Goal: Task Accomplishment & Management: Complete application form

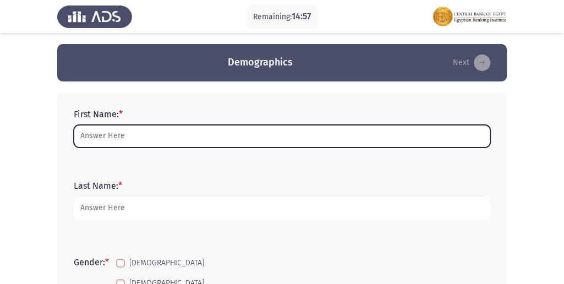
click at [104, 138] on input "First Name: *" at bounding box center [282, 136] width 417 height 23
type input "a"
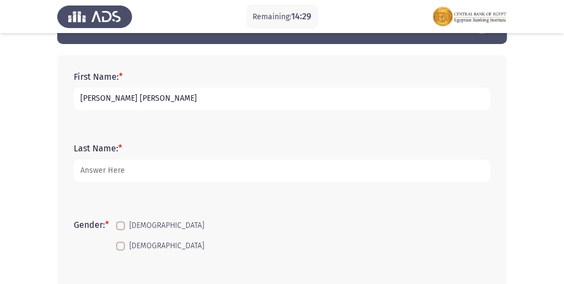
scroll to position [73, 0]
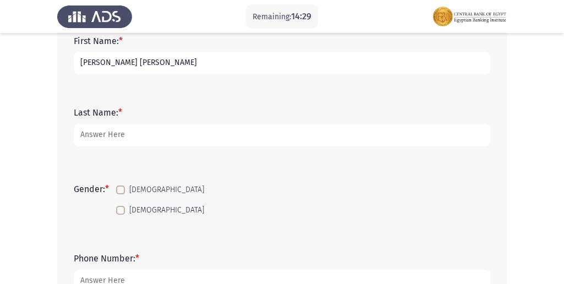
type input "[PERSON_NAME] [PERSON_NAME]"
click at [131, 187] on span "[DEMOGRAPHIC_DATA]" at bounding box center [166, 189] width 75 height 13
click at [121, 194] on input "[DEMOGRAPHIC_DATA]" at bounding box center [120, 194] width 1 height 1
checkbox input "true"
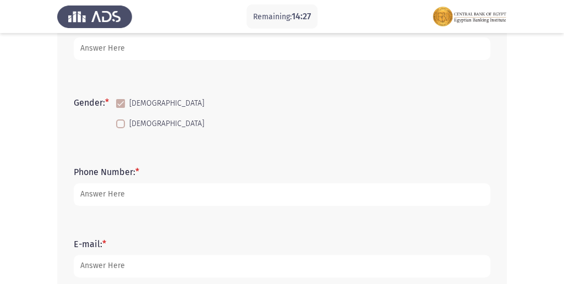
scroll to position [183, 0]
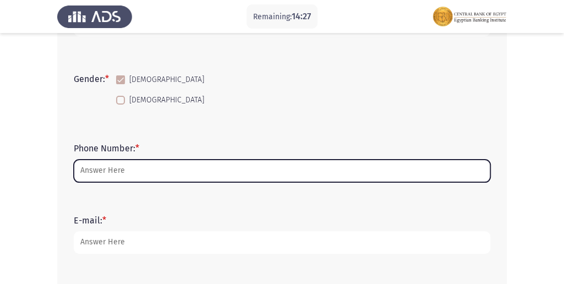
click at [88, 174] on input "Phone Number: *" at bounding box center [282, 171] width 417 height 23
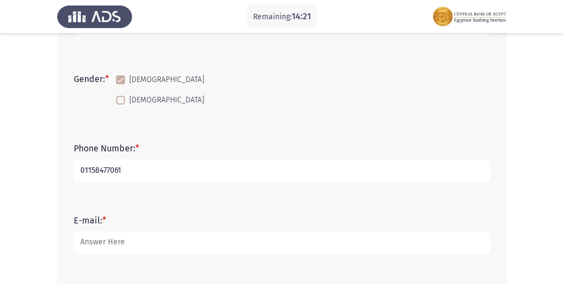
type input "01158477061"
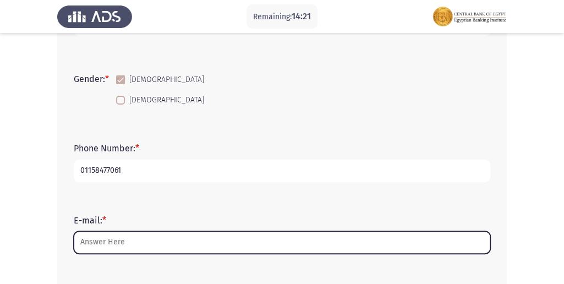
click at [112, 238] on input "E-mail: *" at bounding box center [282, 242] width 417 height 23
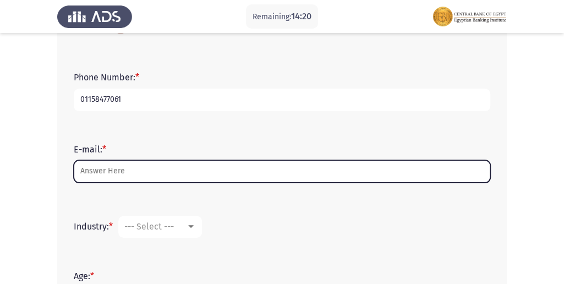
scroll to position [257, 0]
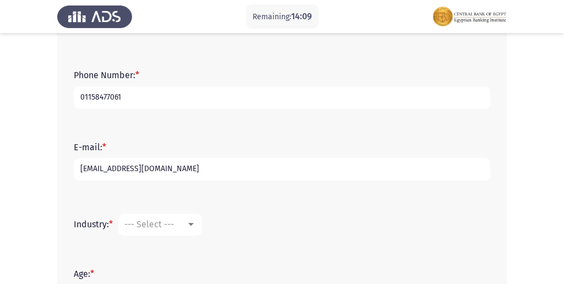
type input "[EMAIL_ADDRESS][DOMAIN_NAME]"
click at [154, 225] on span "--- Select ---" at bounding box center [149, 224] width 50 height 10
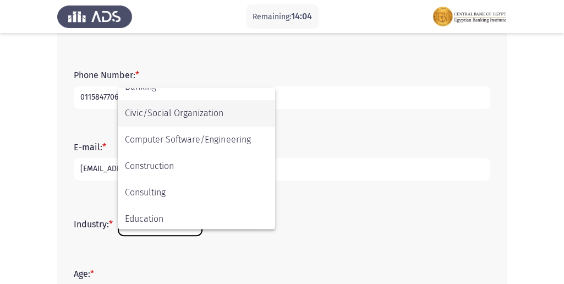
scroll to position [110, 0]
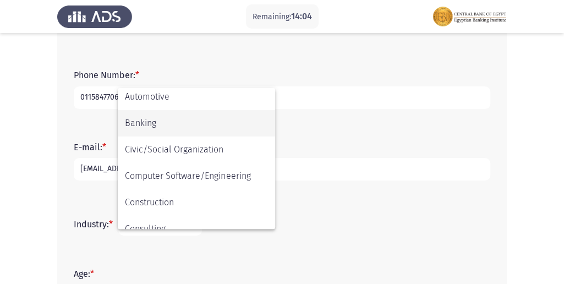
click at [145, 119] on span "Banking" at bounding box center [196, 123] width 143 height 26
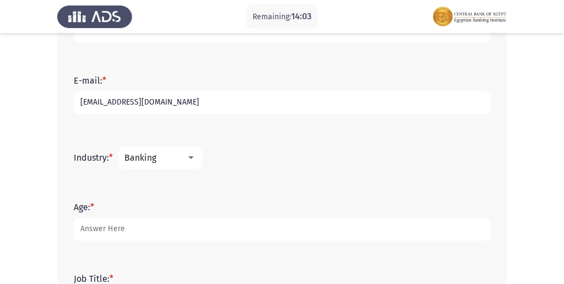
scroll to position [330, 0]
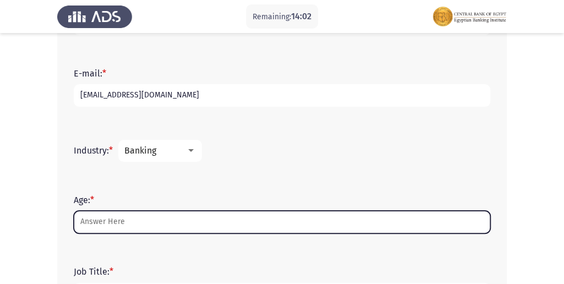
click at [126, 215] on input "Age: *" at bounding box center [282, 222] width 417 height 23
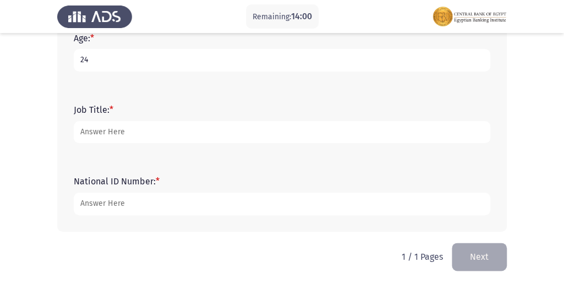
scroll to position [494, 0]
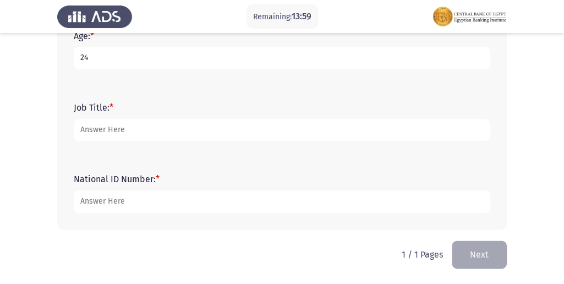
type input "24"
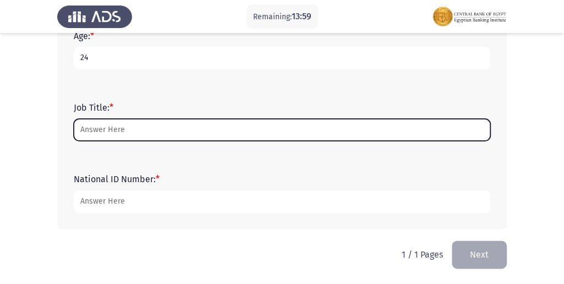
click at [118, 125] on input "Job Title: *" at bounding box center [282, 130] width 417 height 23
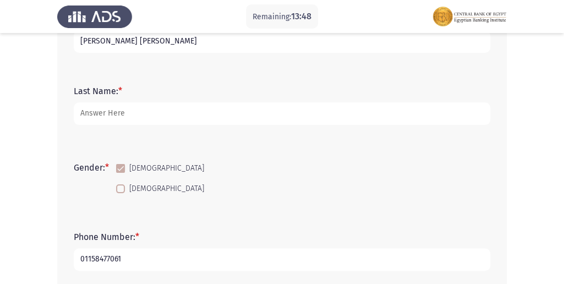
scroll to position [90, 0]
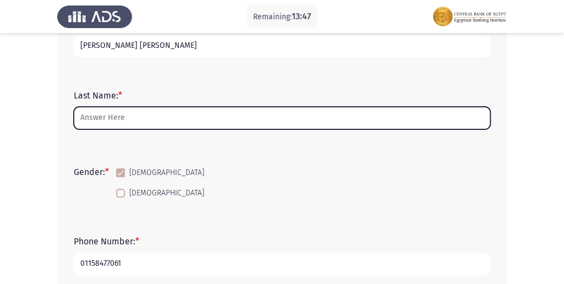
click at [118, 119] on input "Last Name: *" at bounding box center [282, 118] width 417 height 23
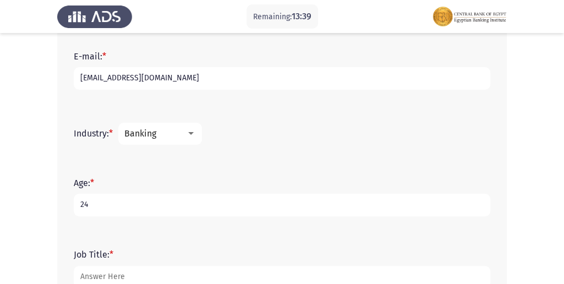
scroll to position [384, 0]
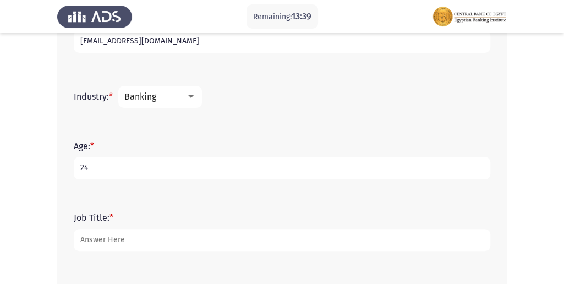
type input "BDC"
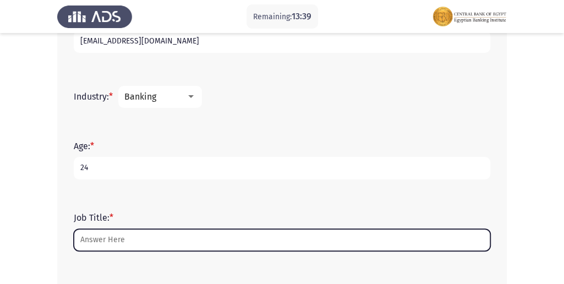
click at [113, 237] on input "Job Title: *" at bounding box center [282, 240] width 417 height 23
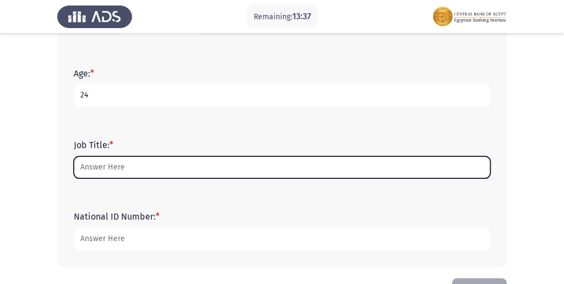
scroll to position [458, 0]
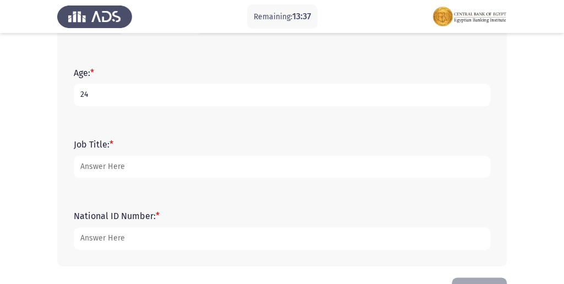
click at [149, 253] on div "National ID Number: *" at bounding box center [282, 230] width 428 height 50
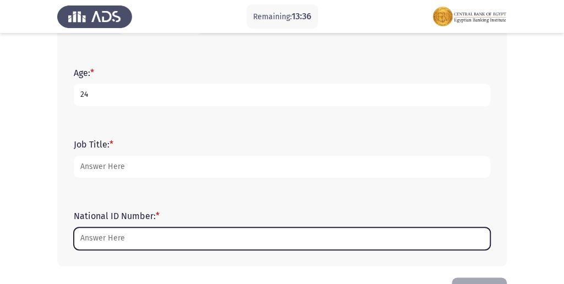
click at [139, 247] on input "National ID Number: *" at bounding box center [282, 238] width 417 height 23
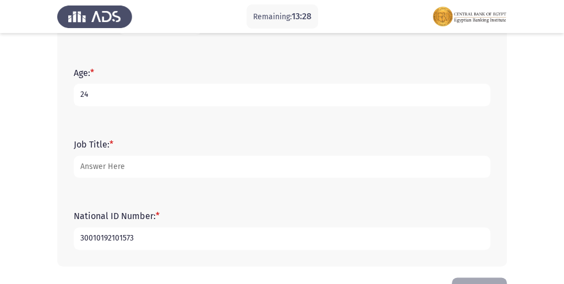
type input "30010192101573"
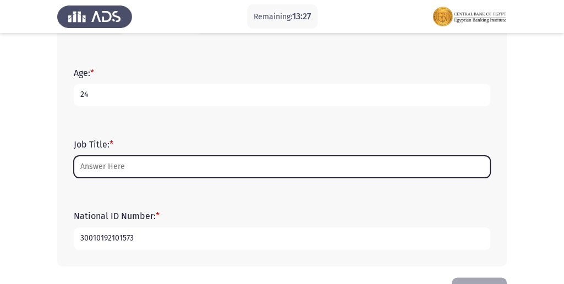
click at [99, 171] on input "Job Title: *" at bounding box center [282, 167] width 417 height 23
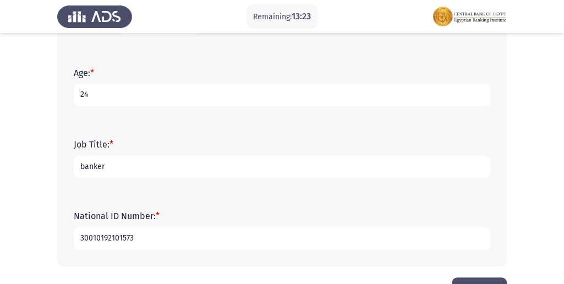
type input "banker"
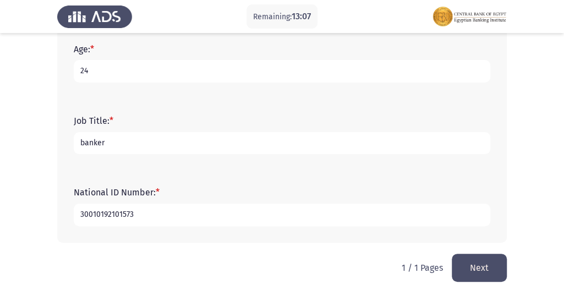
scroll to position [494, 0]
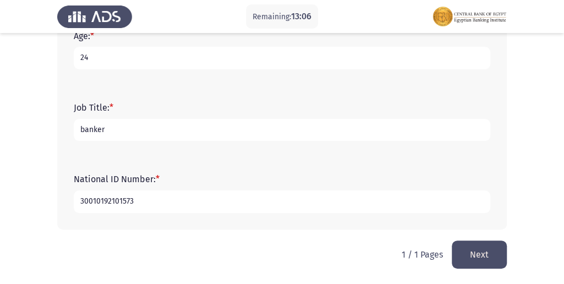
click at [486, 260] on button "Next" at bounding box center [479, 255] width 55 height 28
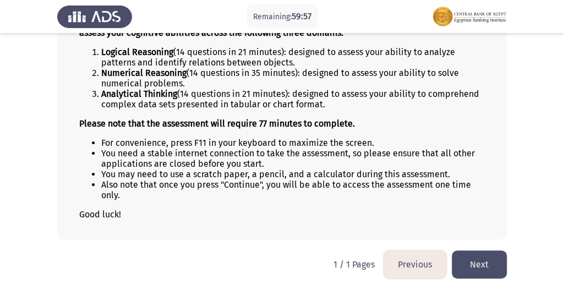
scroll to position [124, 0]
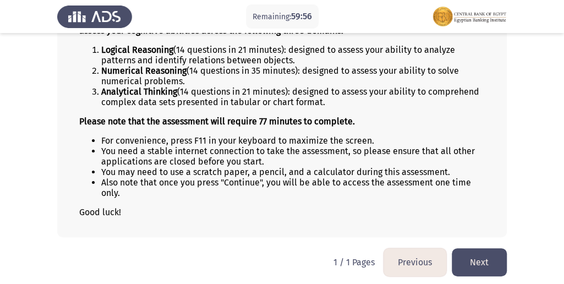
click at [421, 257] on button "Previous" at bounding box center [415, 262] width 63 height 28
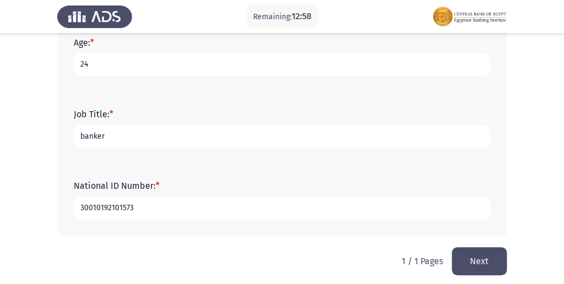
scroll to position [494, 0]
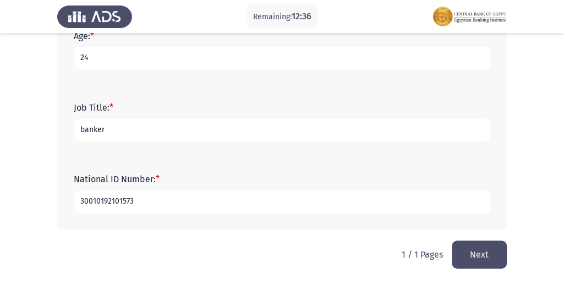
click at [456, 251] on button "Next" at bounding box center [479, 255] width 55 height 28
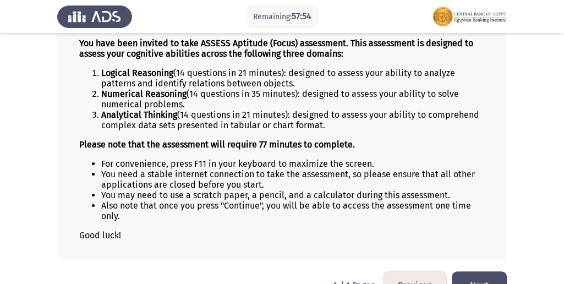
scroll to position [124, 0]
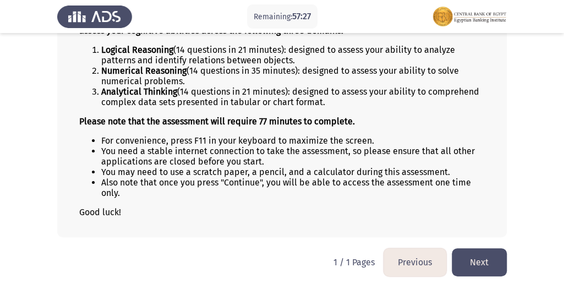
click at [483, 262] on button "Next" at bounding box center [479, 262] width 55 height 28
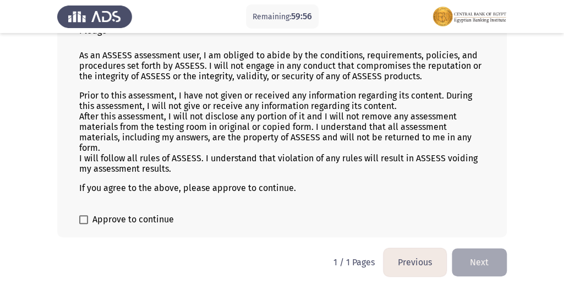
scroll to position [90, 0]
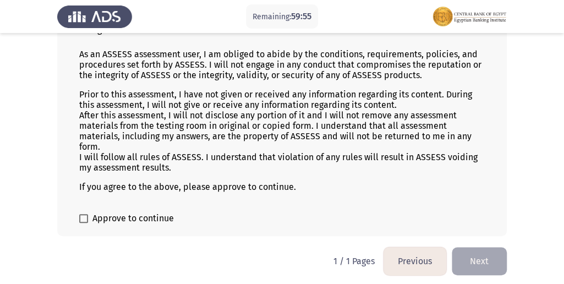
click at [161, 215] on span "Approve to continue" at bounding box center [133, 218] width 81 height 13
click at [84, 223] on input "Approve to continue" at bounding box center [83, 223] width 1 height 1
checkbox input "true"
click at [479, 258] on button "Next" at bounding box center [479, 261] width 55 height 28
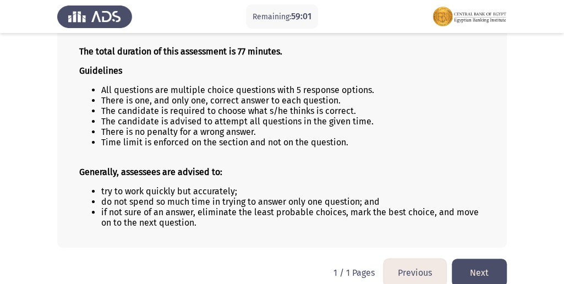
scroll to position [104, 0]
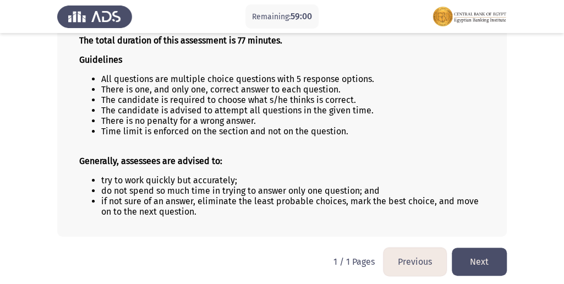
click at [470, 249] on button "Next" at bounding box center [479, 262] width 55 height 28
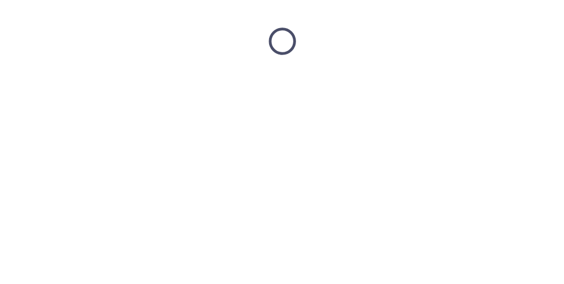
scroll to position [0, 0]
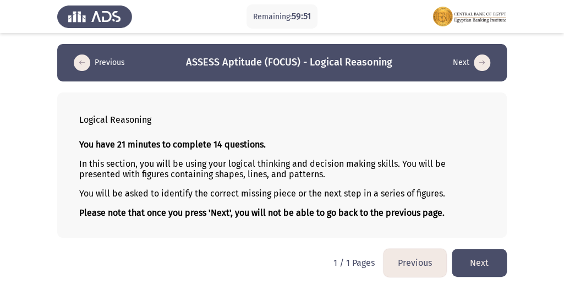
click at [482, 259] on button "Next" at bounding box center [479, 263] width 55 height 28
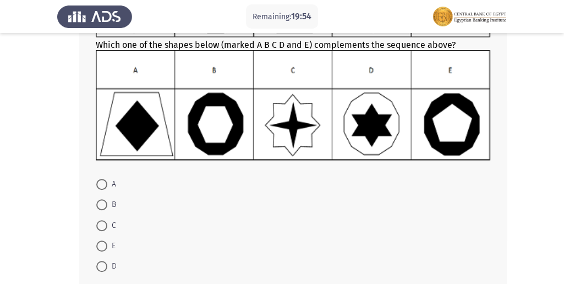
scroll to position [192, 0]
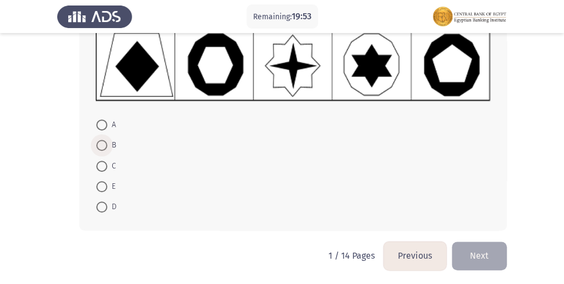
click at [103, 149] on span at bounding box center [101, 145] width 11 height 11
click at [103, 149] on input "B" at bounding box center [101, 145] width 11 height 11
radio input "true"
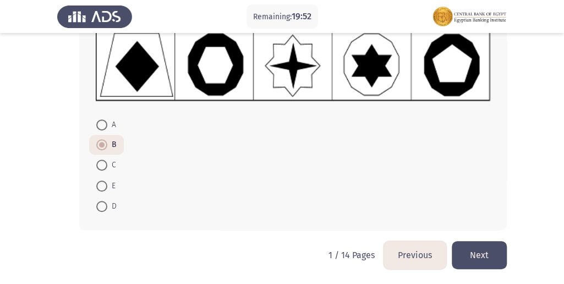
click at [494, 247] on button "Next" at bounding box center [479, 255] width 55 height 28
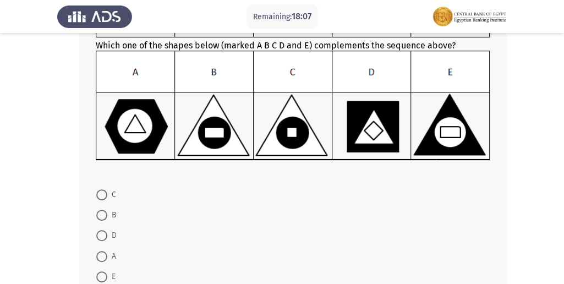
scroll to position [154, 0]
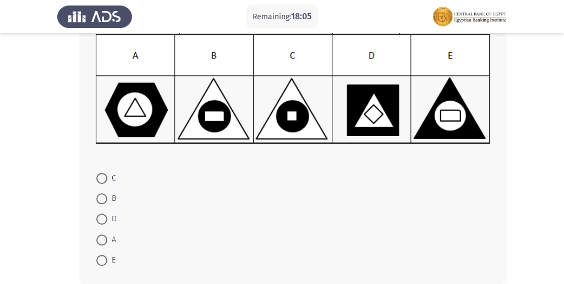
click at [108, 198] on span "B" at bounding box center [111, 198] width 9 height 13
click at [107, 198] on input "B" at bounding box center [101, 198] width 11 height 11
radio input "true"
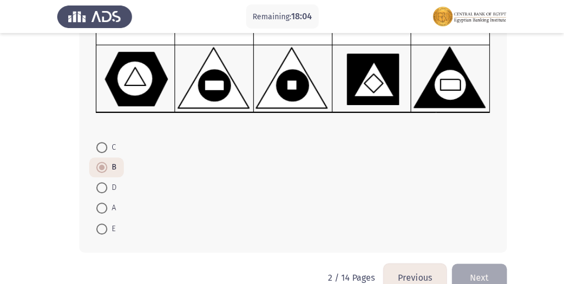
scroll to position [207, 0]
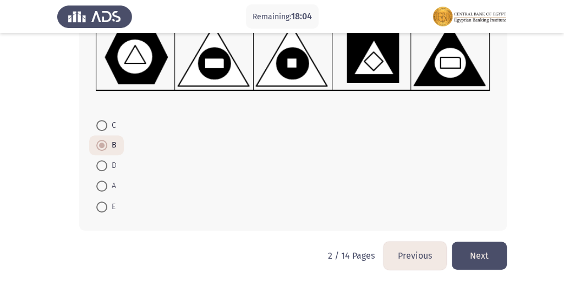
click at [488, 249] on button "Next" at bounding box center [479, 256] width 55 height 28
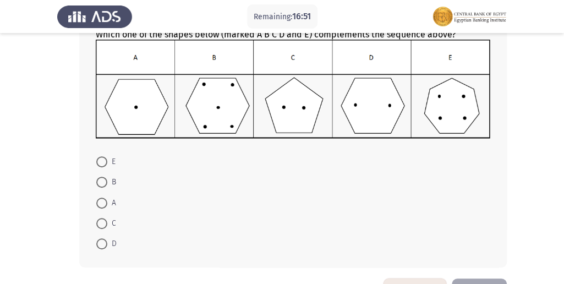
scroll to position [146, 0]
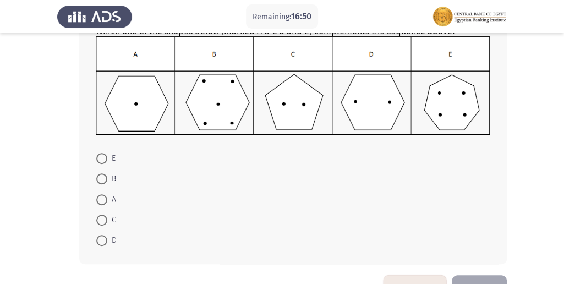
click at [115, 235] on span "D" at bounding box center [111, 240] width 9 height 13
click at [107, 235] on input "D" at bounding box center [101, 240] width 11 height 11
radio input "true"
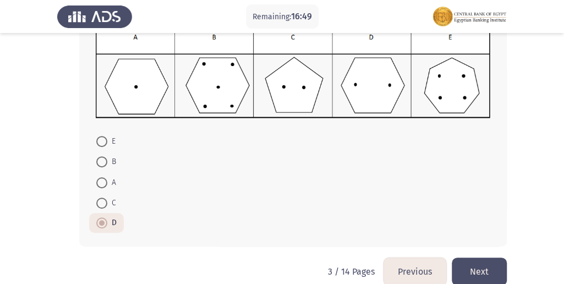
scroll to position [180, 0]
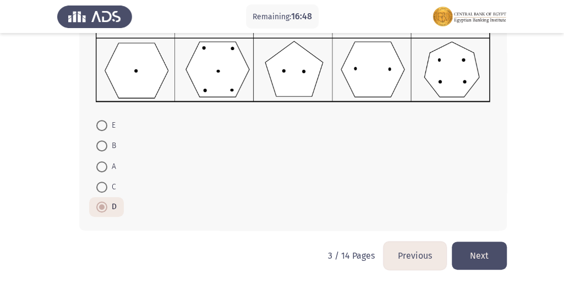
click at [480, 254] on button "Next" at bounding box center [479, 256] width 55 height 28
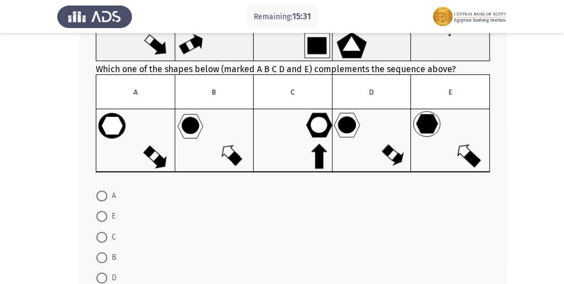
scroll to position [146, 0]
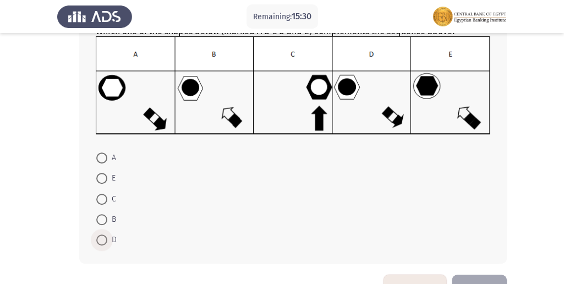
click at [113, 233] on span "D" at bounding box center [111, 239] width 9 height 13
click at [107, 235] on input "D" at bounding box center [101, 240] width 11 height 11
radio input "true"
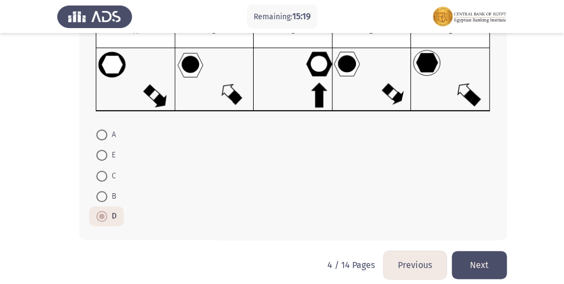
scroll to position [180, 0]
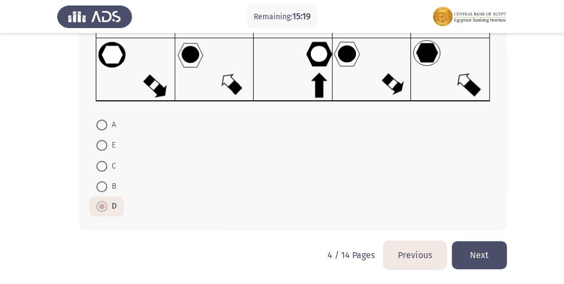
click at [468, 251] on button "Next" at bounding box center [479, 255] width 55 height 28
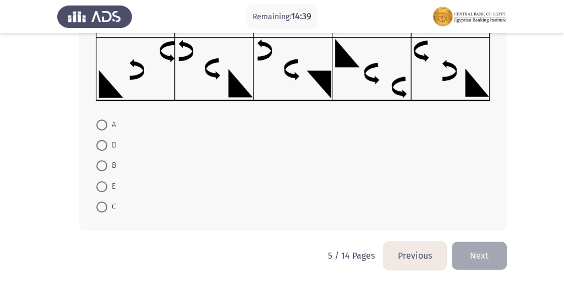
click at [480, 248] on button "Next" at bounding box center [479, 256] width 55 height 28
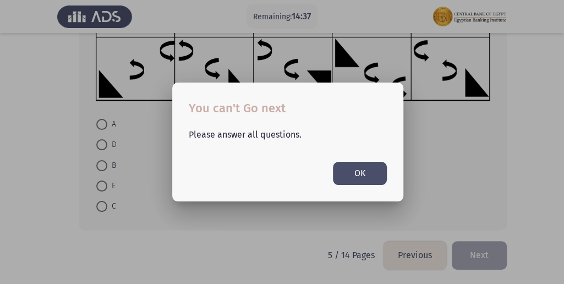
click at [344, 161] on div "Please answer all questions. OK" at bounding box center [288, 151] width 225 height 67
drag, startPoint x: 345, startPoint y: 167, endPoint x: 335, endPoint y: 167, distance: 9.9
click at [344, 167] on button "OK" at bounding box center [360, 173] width 54 height 23
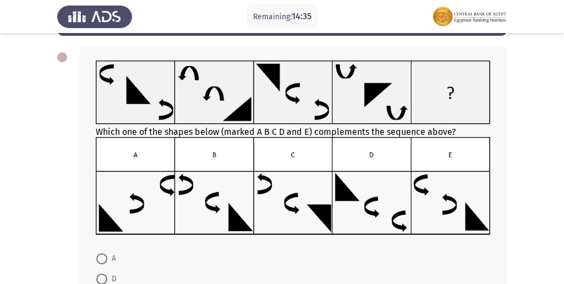
scroll to position [33, 0]
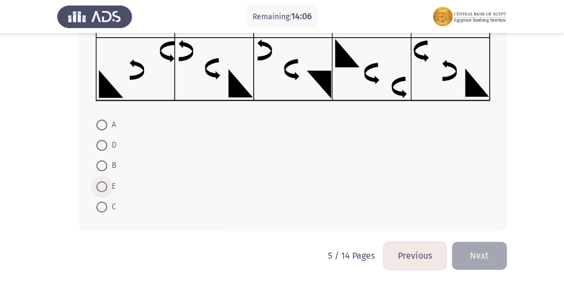
click at [110, 181] on span "E" at bounding box center [111, 186] width 8 height 13
click at [107, 181] on input "E" at bounding box center [101, 186] width 11 height 11
radio input "true"
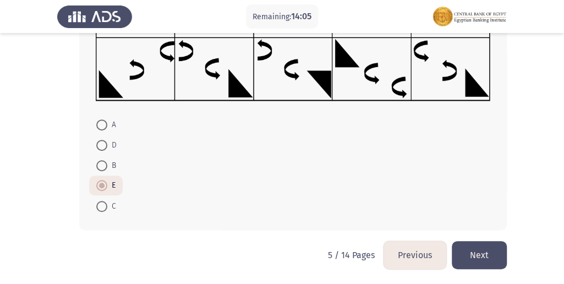
click at [496, 252] on button "Next" at bounding box center [479, 255] width 55 height 28
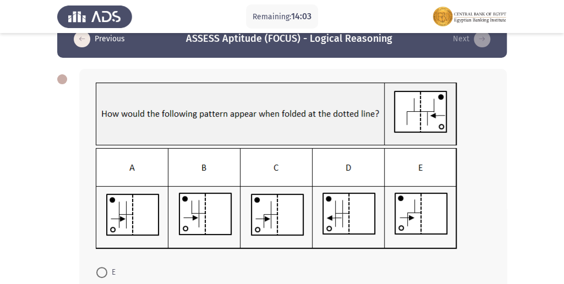
scroll to position [36, 0]
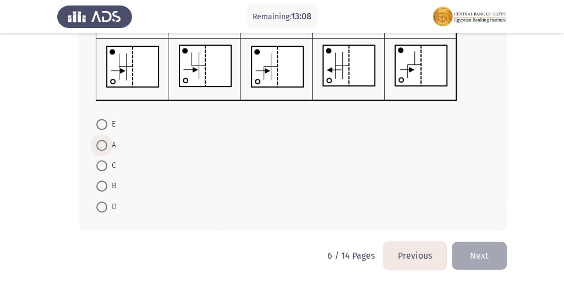
click at [108, 144] on span "A" at bounding box center [111, 145] width 9 height 13
click at [107, 144] on input "A" at bounding box center [101, 145] width 11 height 11
radio input "true"
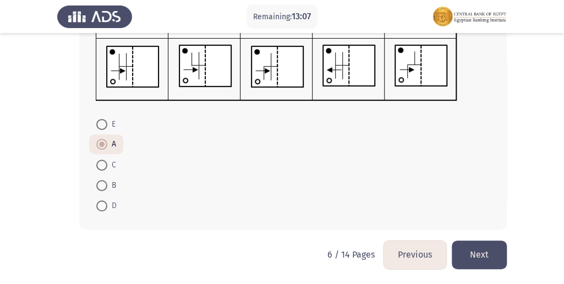
click at [480, 244] on button "Next" at bounding box center [479, 255] width 55 height 28
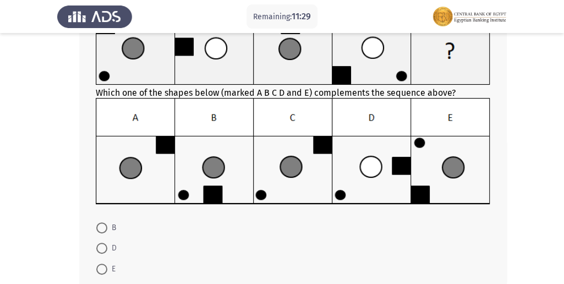
scroll to position [146, 0]
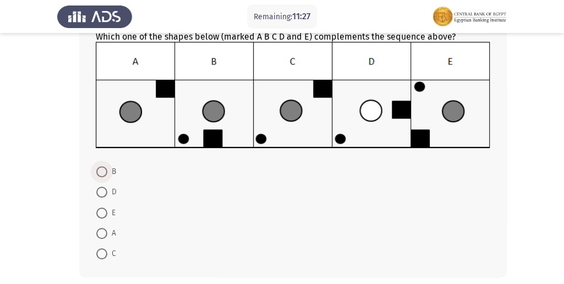
click at [106, 174] on span at bounding box center [101, 171] width 11 height 11
click at [106, 174] on input "B" at bounding box center [101, 171] width 11 height 11
radio input "true"
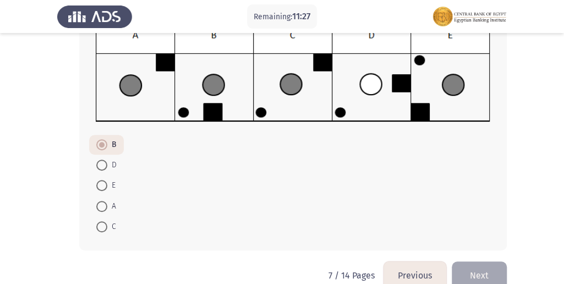
scroll to position [193, 0]
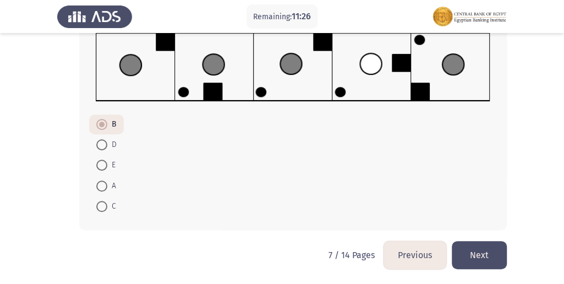
click at [486, 246] on button "Next" at bounding box center [479, 255] width 55 height 28
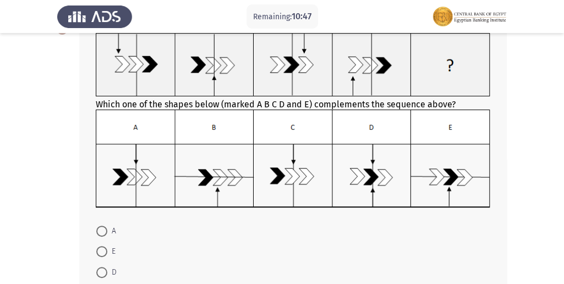
scroll to position [36, 0]
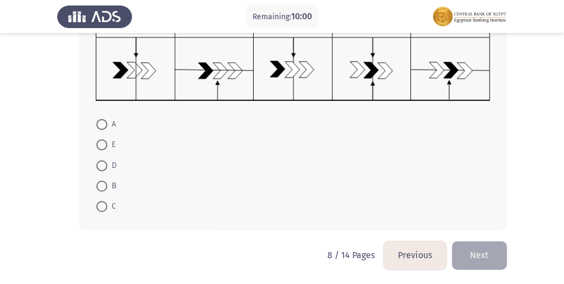
click at [100, 127] on span at bounding box center [101, 124] width 11 height 11
click at [100, 127] on input "A" at bounding box center [101, 124] width 11 height 11
radio input "true"
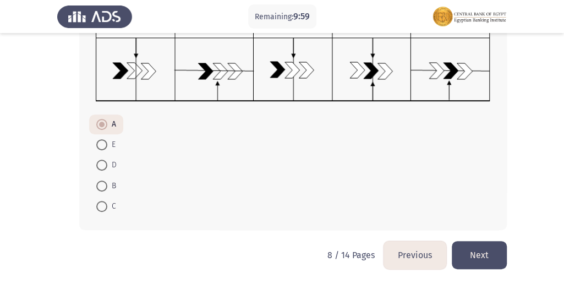
drag, startPoint x: 513, startPoint y: 265, endPoint x: 498, endPoint y: 267, distance: 15.0
click at [510, 267] on html "Remaining: 9:59 Previous ASSESS Aptitude (FOCUS) - Logical Reasoning Next Which…" at bounding box center [282, 52] width 564 height 465
click at [493, 263] on button "Next" at bounding box center [479, 255] width 55 height 28
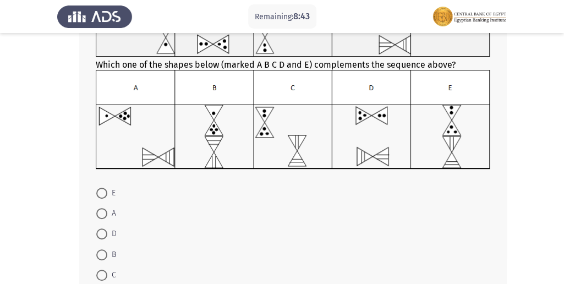
scroll to position [146, 0]
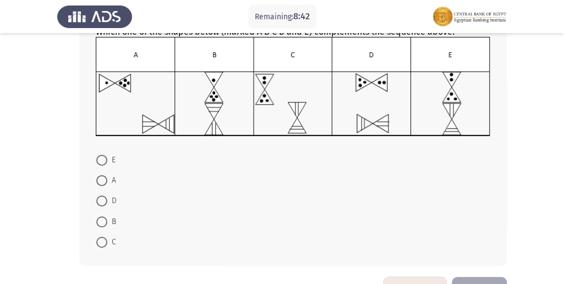
click at [112, 215] on span "B" at bounding box center [111, 221] width 9 height 13
click at [107, 216] on input "B" at bounding box center [101, 221] width 11 height 11
radio input "true"
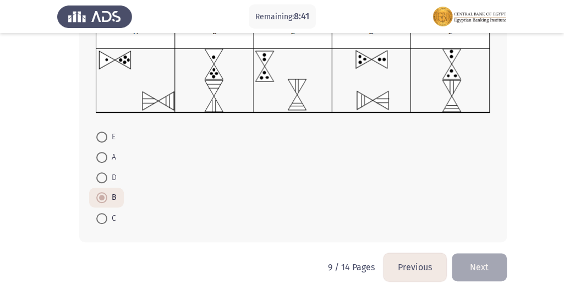
scroll to position [182, 0]
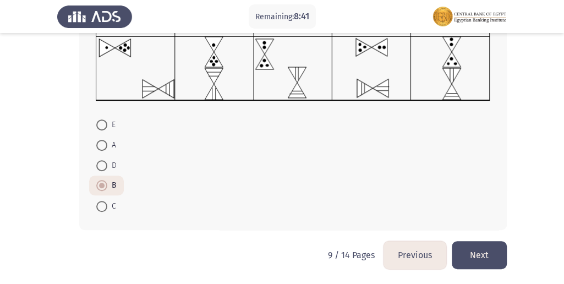
click at [490, 247] on button "Next" at bounding box center [479, 255] width 55 height 28
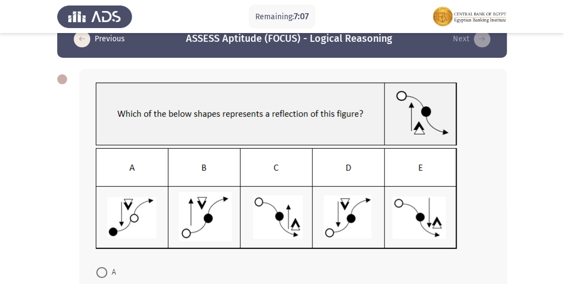
scroll to position [36, 0]
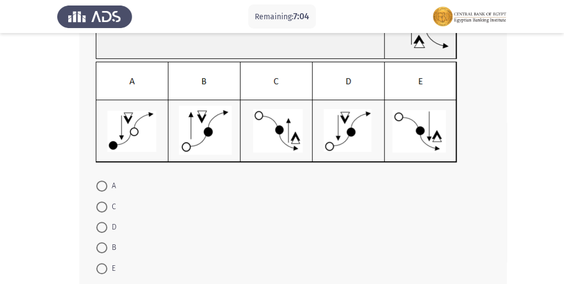
click at [110, 230] on span "D" at bounding box center [111, 227] width 9 height 13
click at [107, 230] on input "D" at bounding box center [101, 227] width 11 height 11
radio input "true"
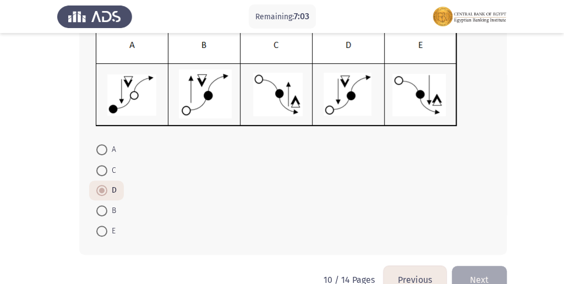
scroll to position [172, 0]
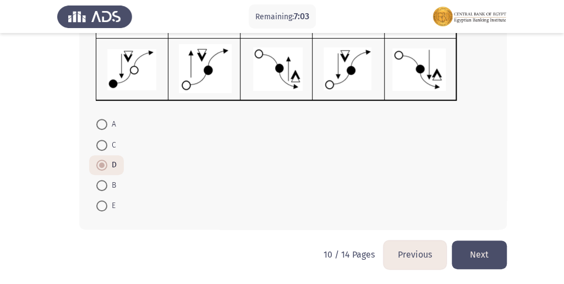
click at [499, 253] on button "Next" at bounding box center [479, 255] width 55 height 28
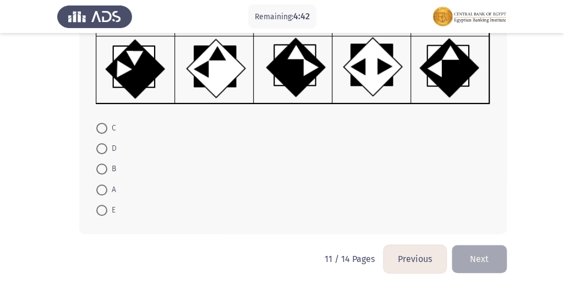
scroll to position [197, 0]
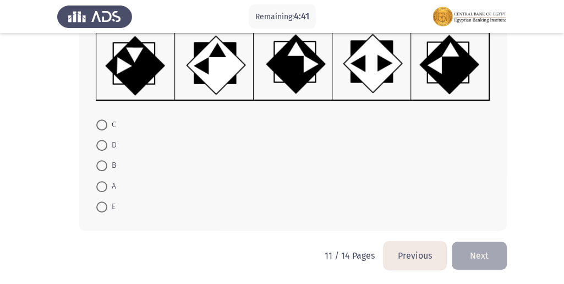
click at [109, 126] on span "C" at bounding box center [111, 124] width 9 height 13
click at [107, 126] on input "C" at bounding box center [101, 124] width 11 height 11
radio input "true"
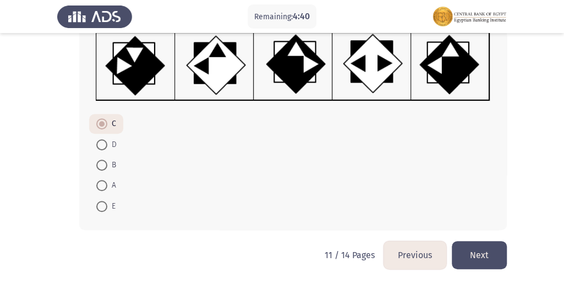
click at [456, 246] on button "Next" at bounding box center [479, 255] width 55 height 28
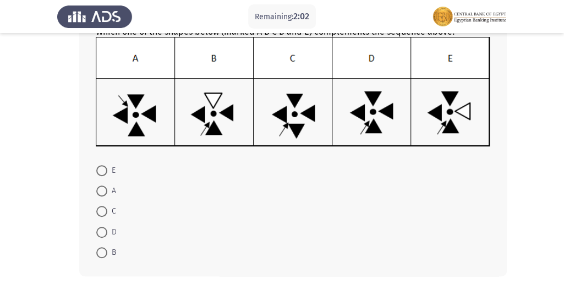
scroll to position [161, 0]
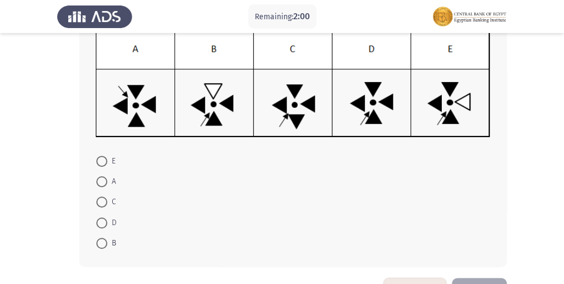
click at [101, 217] on span at bounding box center [101, 222] width 11 height 11
click at [101, 217] on input "D" at bounding box center [101, 222] width 11 height 11
radio input "true"
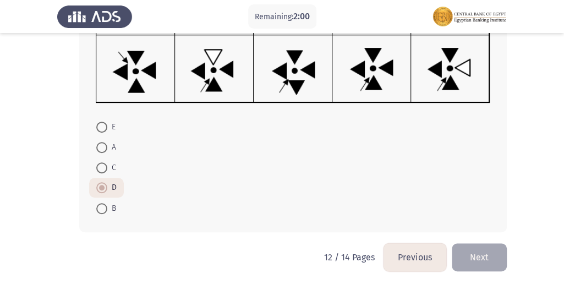
scroll to position [197, 0]
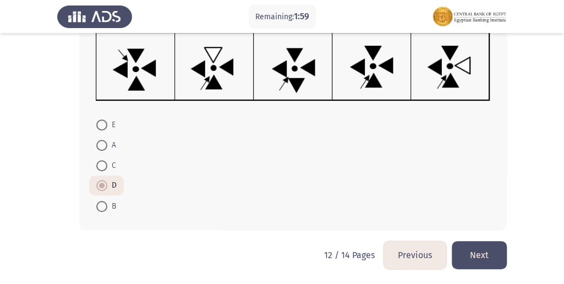
click at [486, 262] on button "Next" at bounding box center [479, 255] width 55 height 28
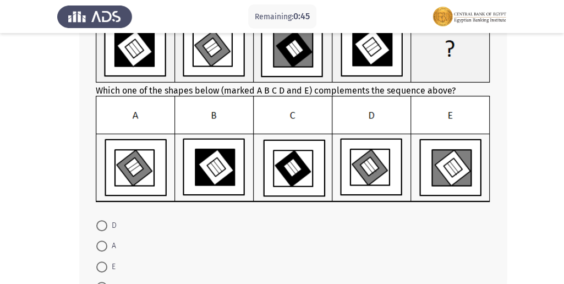
scroll to position [110, 0]
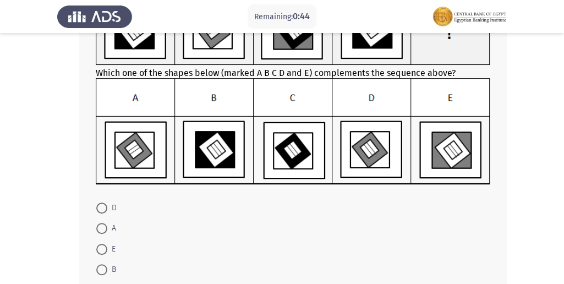
click at [112, 209] on span "D" at bounding box center [111, 208] width 9 height 13
click at [107, 209] on input "D" at bounding box center [101, 208] width 11 height 11
radio input "true"
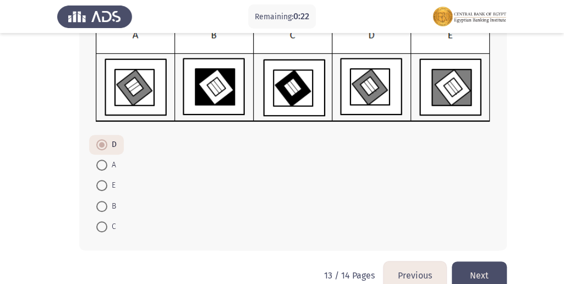
scroll to position [193, 0]
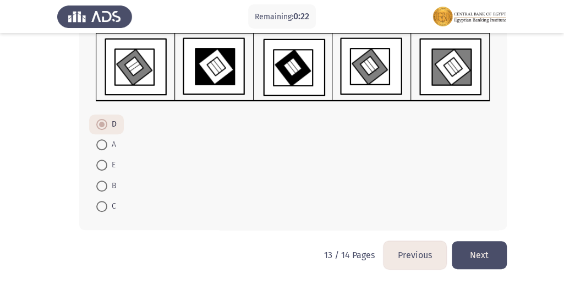
click at [481, 240] on div "Which one of the shapes below (marked A B C D and E) complements the sequence a…" at bounding box center [282, 64] width 450 height 353
click at [482, 244] on button "Next" at bounding box center [479, 255] width 55 height 28
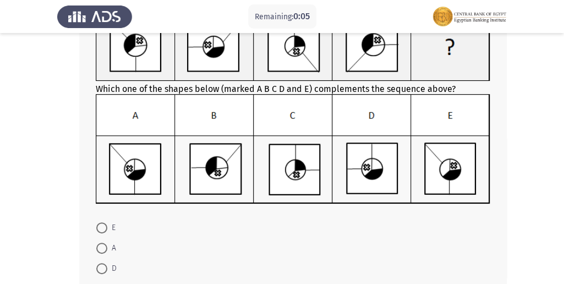
scroll to position [146, 0]
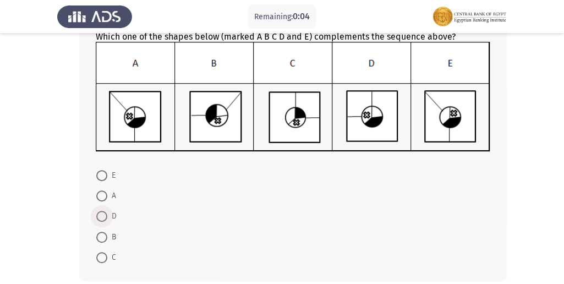
click at [110, 214] on span "D" at bounding box center [111, 216] width 9 height 13
click at [107, 214] on input "D" at bounding box center [101, 216] width 11 height 11
radio input "true"
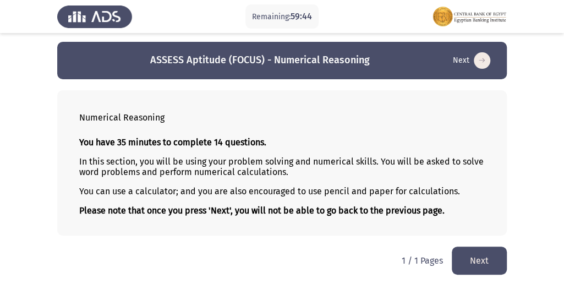
scroll to position [3, 0]
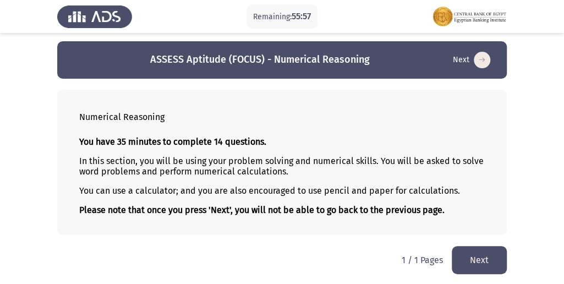
click at [485, 250] on button "Next" at bounding box center [479, 260] width 55 height 28
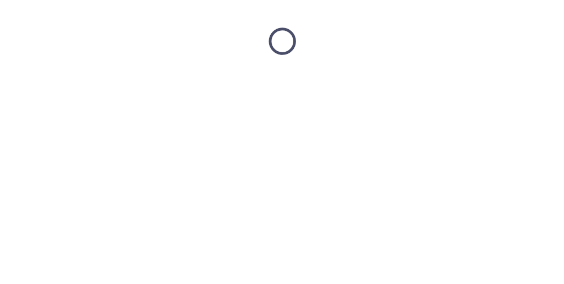
scroll to position [0, 0]
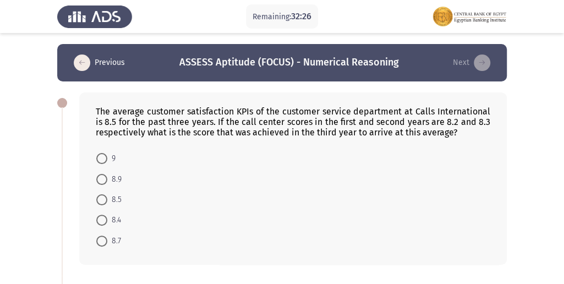
click at [119, 154] on mat-radio-button "9" at bounding box center [106, 158] width 34 height 20
click at [117, 156] on mat-radio-button "9" at bounding box center [106, 158] width 34 height 20
click at [113, 157] on span "9" at bounding box center [111, 158] width 8 height 13
click at [107, 157] on input "9" at bounding box center [101, 158] width 11 height 11
radio input "true"
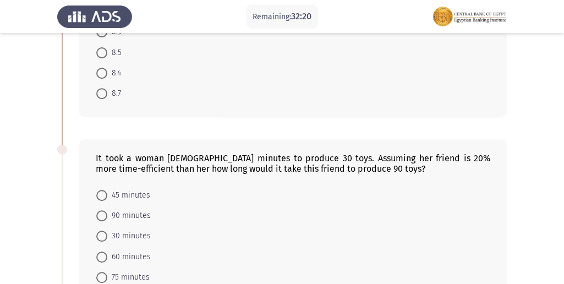
scroll to position [183, 0]
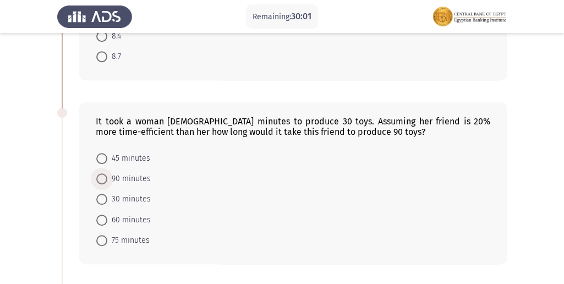
click at [136, 172] on span "90 minutes" at bounding box center [128, 178] width 43 height 13
click at [107, 173] on input "90 minutes" at bounding box center [101, 178] width 11 height 11
radio input "true"
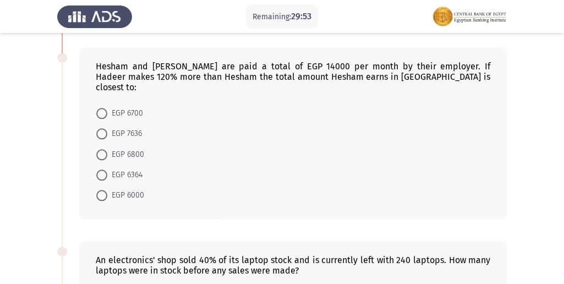
scroll to position [404, 0]
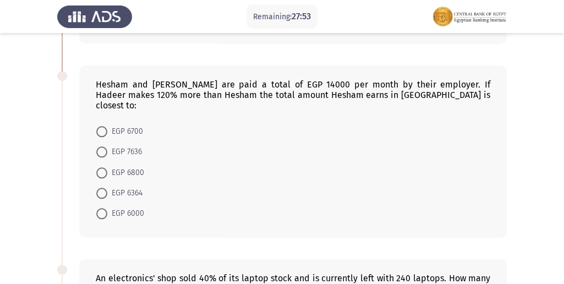
click at [112, 207] on span "EGP 6000" at bounding box center [125, 213] width 37 height 13
click at [107, 208] on input "EGP 6000" at bounding box center [101, 213] width 11 height 11
radio input "true"
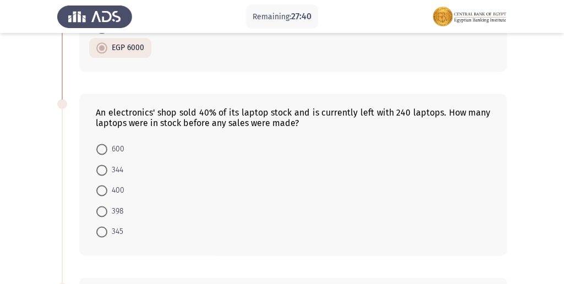
scroll to position [587, 0]
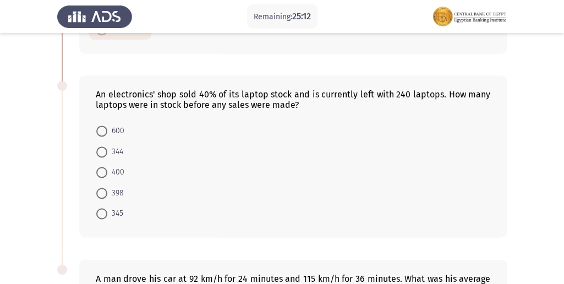
click at [108, 145] on span "344" at bounding box center [115, 151] width 16 height 13
click at [107, 146] on input "344" at bounding box center [101, 151] width 11 height 11
radio input "true"
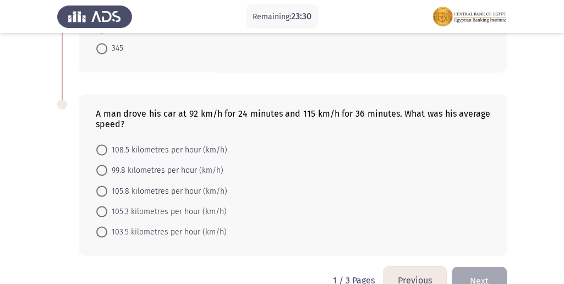
scroll to position [761, 0]
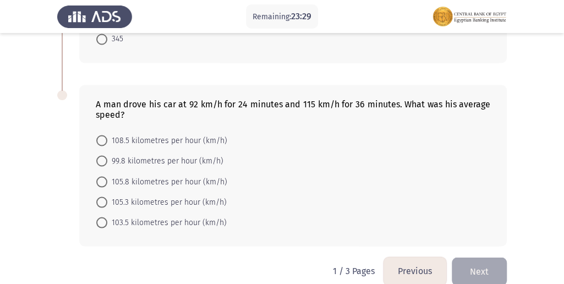
click at [135, 132] on mat-radio-button "108.5 kilometres per hour (km/h)" at bounding box center [161, 140] width 145 height 20
click at [130, 130] on mat-radio-button "108.5 kilometres per hour (km/h)" at bounding box center [161, 140] width 145 height 20
drag, startPoint x: 130, startPoint y: 135, endPoint x: 88, endPoint y: 144, distance: 43.3
click at [126, 150] on mat-radio-button "99.8 kilometres per hour (km/h)" at bounding box center [160, 160] width 142 height 20
click at [117, 154] on span "99.8 kilometres per hour (km/h)" at bounding box center [165, 160] width 116 height 13
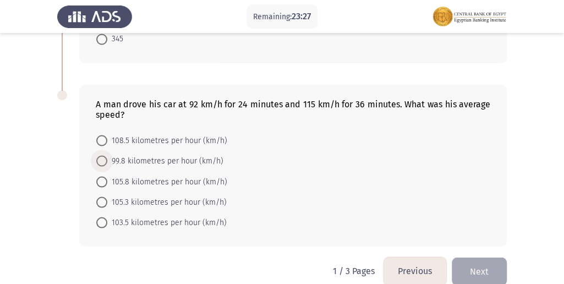
click at [107, 155] on input "99.8 kilometres per hour (km/h)" at bounding box center [101, 160] width 11 height 11
radio input "true"
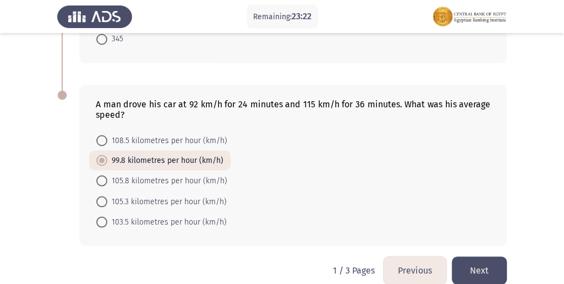
click at [480, 257] on button "Next" at bounding box center [479, 271] width 55 height 28
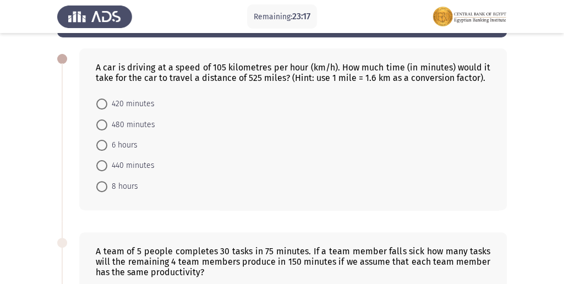
scroll to position [36, 0]
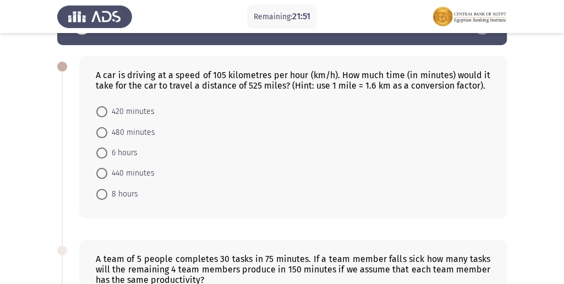
click at [117, 134] on span "480 minutes" at bounding box center [131, 132] width 48 height 13
click at [107, 134] on input "480 minutes" at bounding box center [101, 132] width 11 height 11
radio input "true"
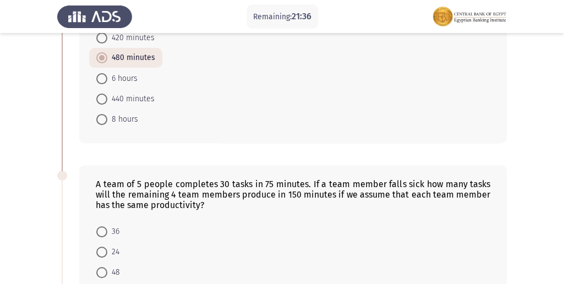
scroll to position [183, 0]
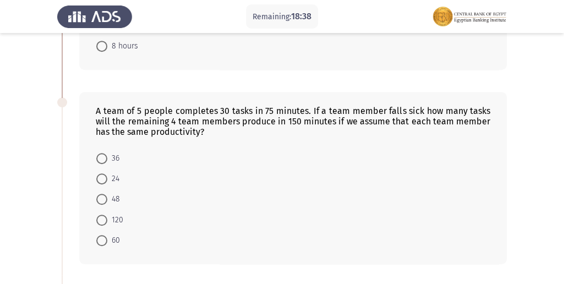
click at [110, 182] on span "24" at bounding box center [113, 178] width 12 height 13
click at [107, 182] on input "24" at bounding box center [101, 178] width 11 height 11
radio input "true"
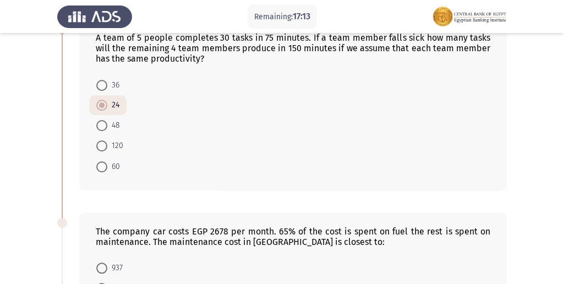
scroll to position [220, 0]
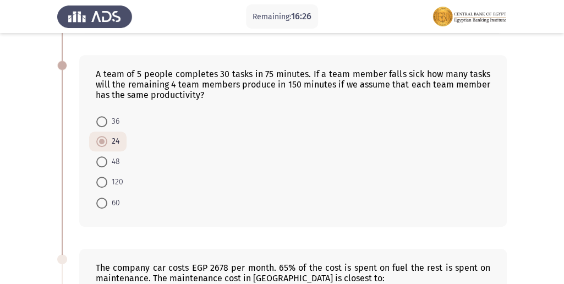
click at [110, 157] on span "48" at bounding box center [113, 161] width 13 height 13
click at [107, 157] on input "48" at bounding box center [101, 161] width 11 height 11
radio input "true"
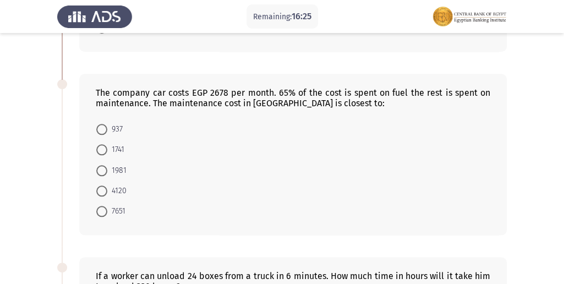
scroll to position [404, 0]
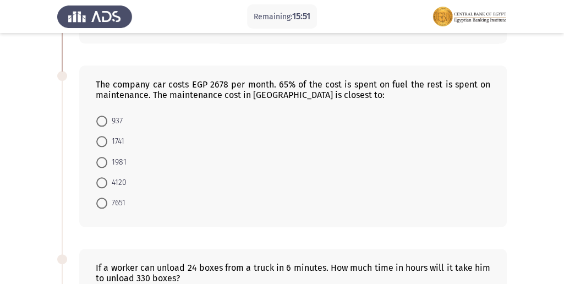
click at [109, 115] on span "937" at bounding box center [114, 121] width 15 height 13
click at [107, 116] on input "937" at bounding box center [101, 121] width 11 height 11
radio input "true"
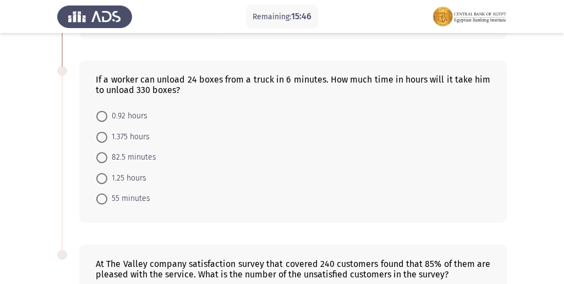
scroll to position [578, 0]
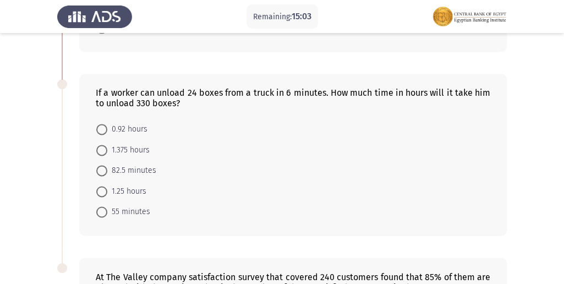
click at [132, 171] on span "82.5 minutes" at bounding box center [131, 170] width 49 height 13
click at [107, 171] on input "82.5 minutes" at bounding box center [101, 170] width 11 height 11
radio input "true"
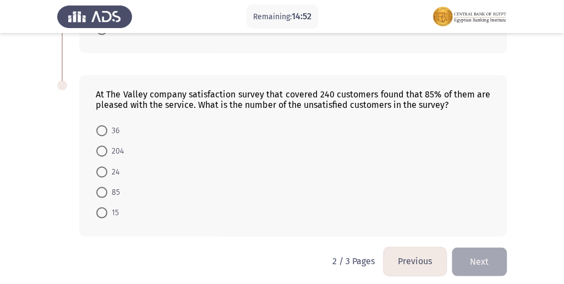
scroll to position [761, 0]
click at [106, 124] on span at bounding box center [101, 129] width 11 height 11
click at [106, 124] on input "36" at bounding box center [101, 129] width 11 height 11
radio input "true"
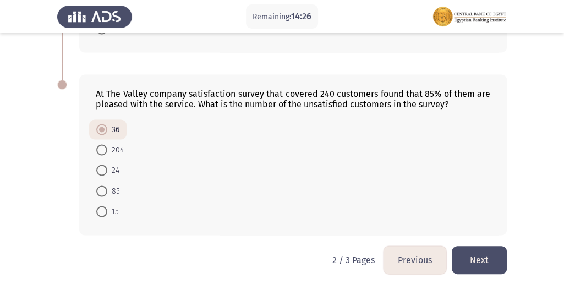
click at [496, 248] on button "Next" at bounding box center [479, 260] width 55 height 28
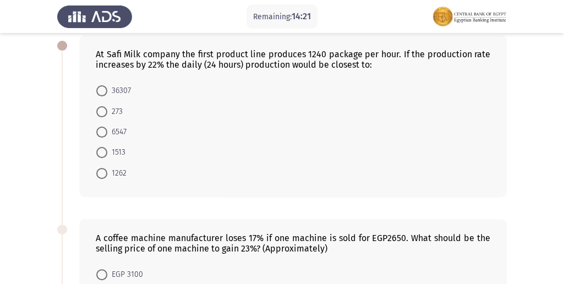
scroll to position [20, 0]
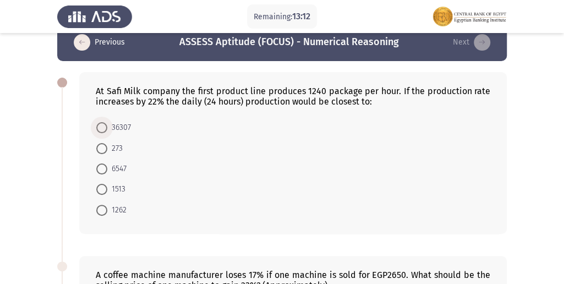
click at [116, 129] on span "36307" at bounding box center [119, 127] width 24 height 13
click at [107, 129] on input "36307" at bounding box center [101, 127] width 11 height 11
radio input "true"
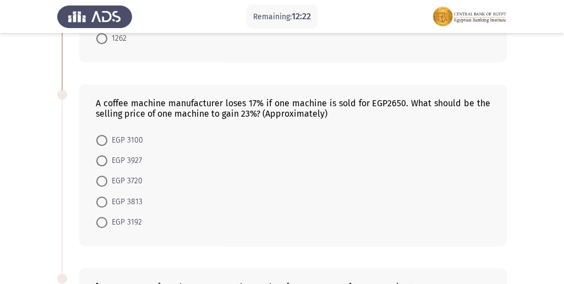
scroll to position [204, 0]
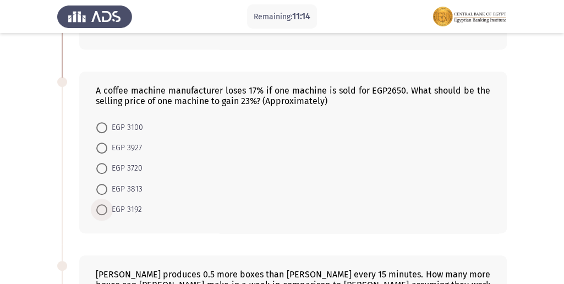
click at [138, 208] on span "EGP 3192" at bounding box center [124, 209] width 35 height 13
click at [107, 208] on input "EGP 3192" at bounding box center [101, 209] width 11 height 11
radio input "true"
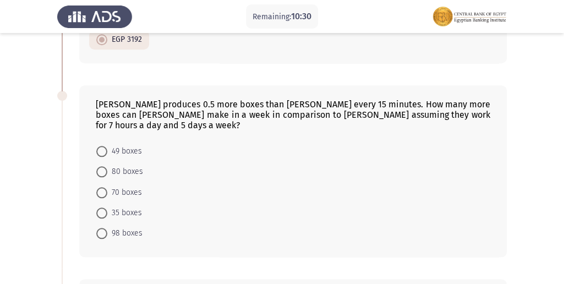
scroll to position [349, 0]
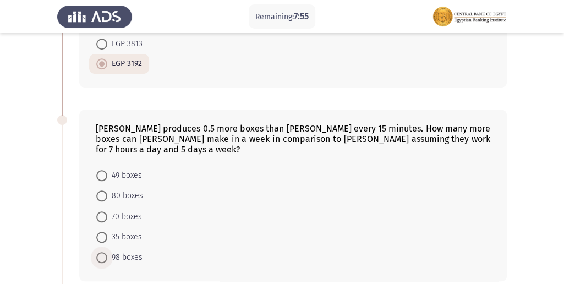
click at [136, 251] on span "98 boxes" at bounding box center [124, 257] width 35 height 13
click at [107, 252] on input "98 boxes" at bounding box center [101, 257] width 11 height 11
radio input "true"
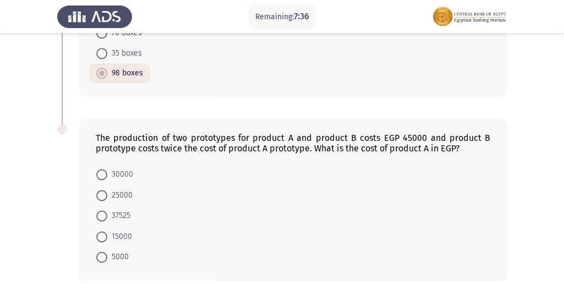
scroll to position [569, 0]
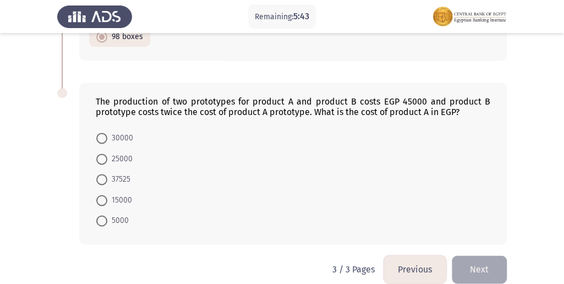
click at [127, 194] on span "15000" at bounding box center [119, 200] width 25 height 13
click at [107, 195] on input "15000" at bounding box center [101, 200] width 11 height 11
radio input "true"
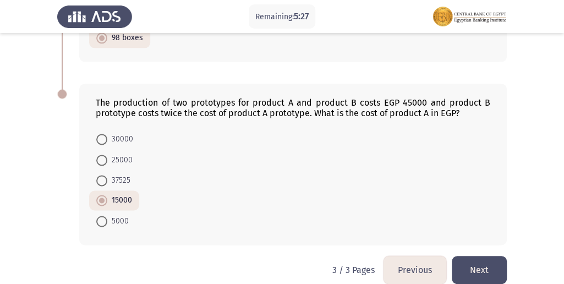
click at [469, 261] on button "Next" at bounding box center [479, 270] width 55 height 28
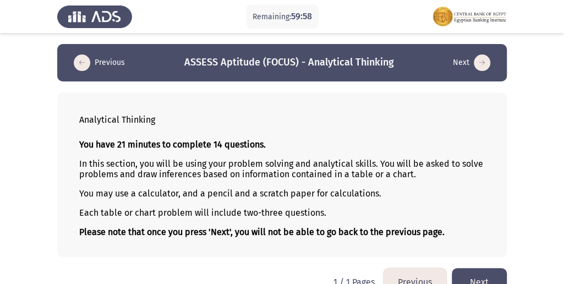
scroll to position [22, 0]
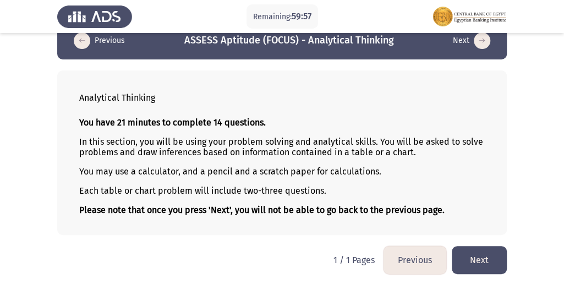
click at [410, 248] on button "Previous" at bounding box center [415, 260] width 63 height 28
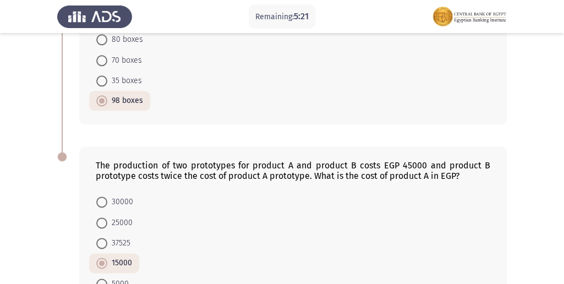
scroll to position [568, 0]
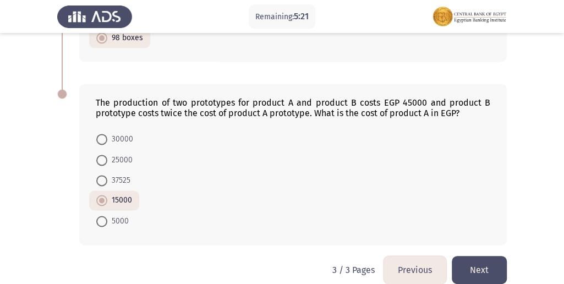
click at [420, 256] on button "Previous" at bounding box center [415, 270] width 63 height 28
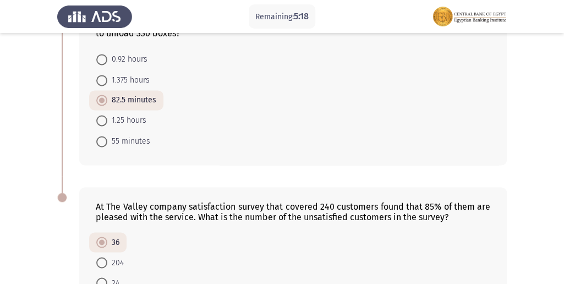
scroll to position [734, 0]
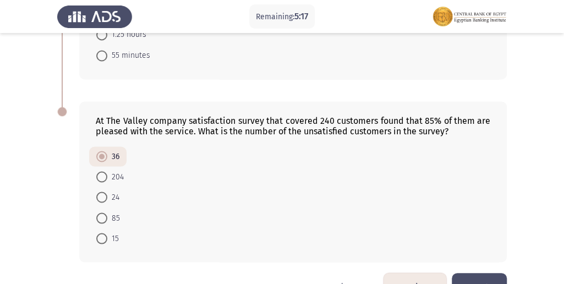
click at [420, 274] on button "Previous" at bounding box center [415, 287] width 63 height 28
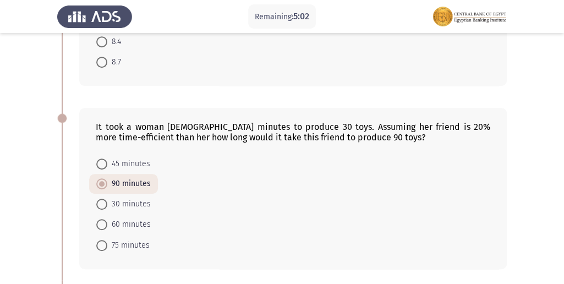
scroll to position [183, 0]
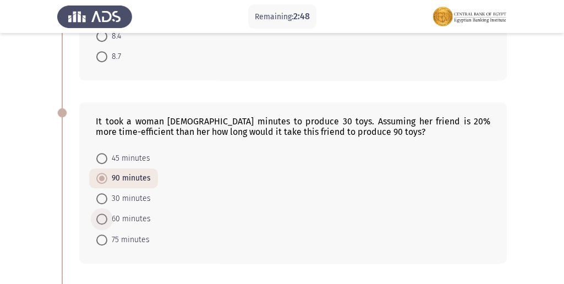
click at [136, 213] on span "60 minutes" at bounding box center [128, 219] width 43 height 13
click at [107, 214] on input "60 minutes" at bounding box center [101, 219] width 11 height 11
radio input "true"
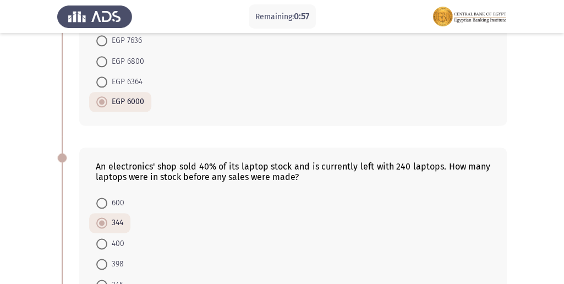
scroll to position [551, 0]
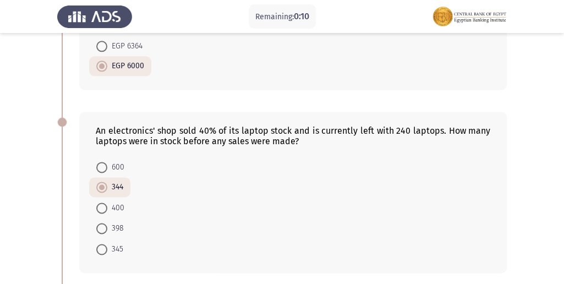
click at [119, 243] on span "345" at bounding box center [115, 249] width 16 height 13
click at [107, 244] on input "345" at bounding box center [101, 249] width 11 height 11
radio input "true"
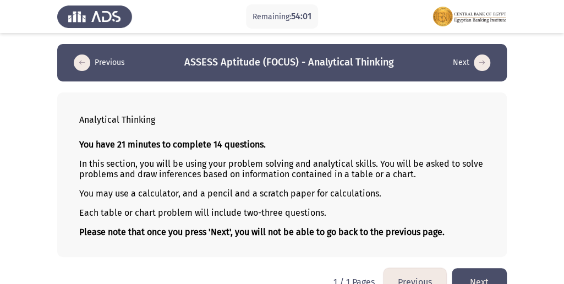
scroll to position [22, 0]
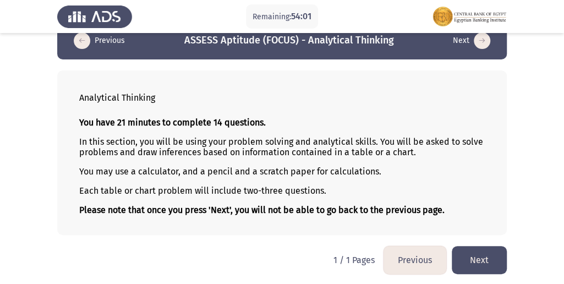
click at [487, 249] on button "Next" at bounding box center [479, 260] width 55 height 28
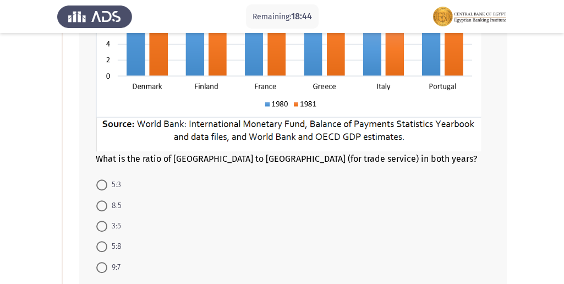
scroll to position [220, 0]
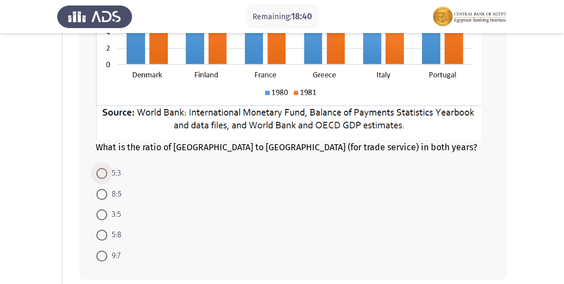
click at [114, 170] on span "5:3" at bounding box center [114, 173] width 14 height 13
click at [107, 170] on input "5:3" at bounding box center [101, 173] width 11 height 11
radio input "true"
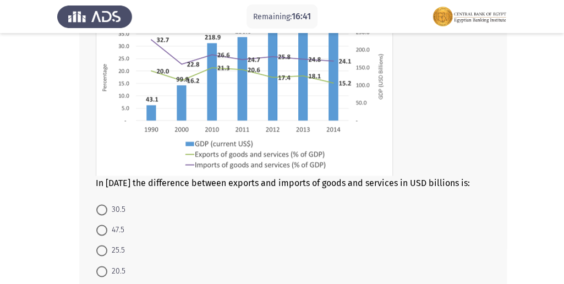
scroll to position [587, 0]
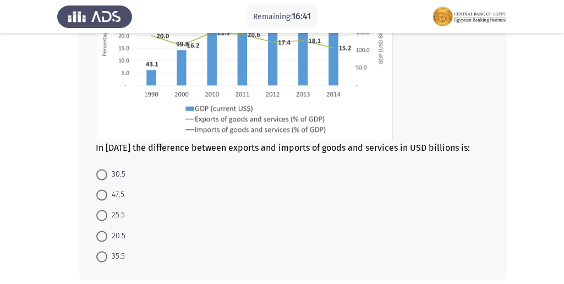
click at [113, 193] on span "47.5" at bounding box center [115, 194] width 17 height 13
click at [107, 193] on input "47.5" at bounding box center [101, 194] width 11 height 11
radio input "true"
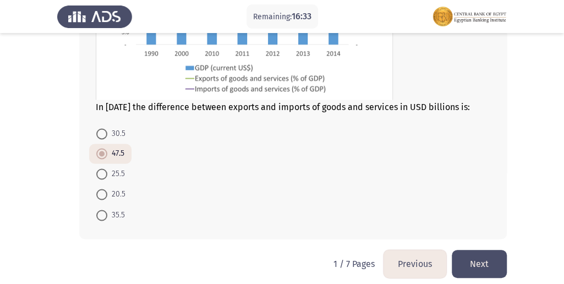
scroll to position [635, 0]
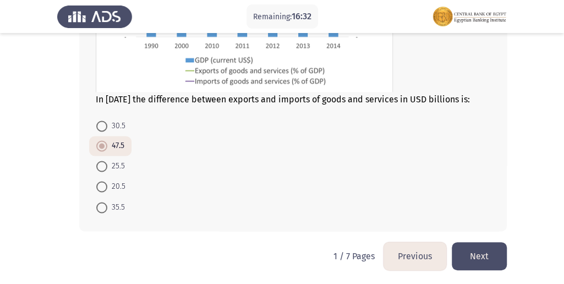
click at [468, 249] on button "Next" at bounding box center [479, 256] width 55 height 28
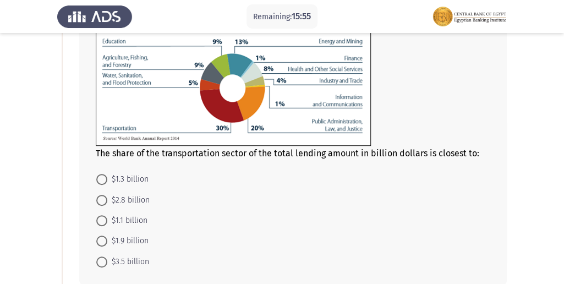
scroll to position [146, 0]
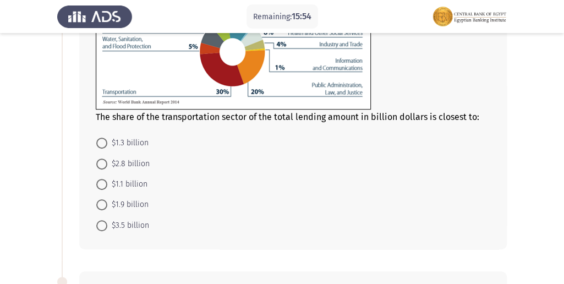
click at [126, 199] on span "$1.9 billion" at bounding box center [127, 204] width 41 height 13
click at [107, 199] on input "$1.9 billion" at bounding box center [101, 204] width 11 height 11
radio input "true"
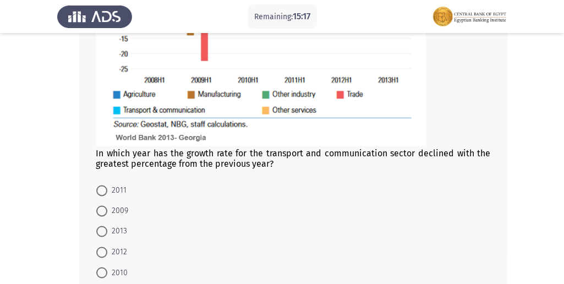
scroll to position [587, 0]
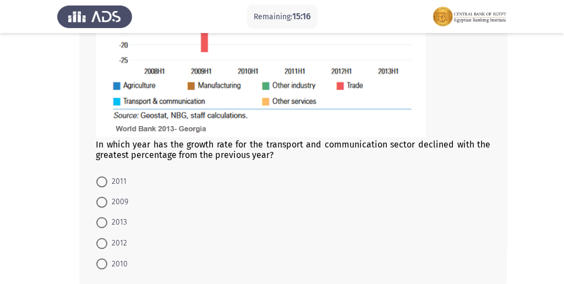
click at [115, 203] on span "2009" at bounding box center [117, 201] width 21 height 13
click at [107, 203] on input "2009" at bounding box center [101, 202] width 11 height 11
radio input "true"
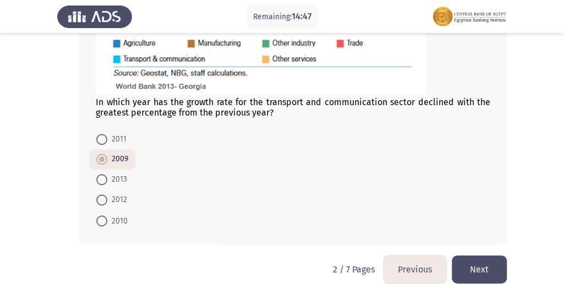
scroll to position [642, 0]
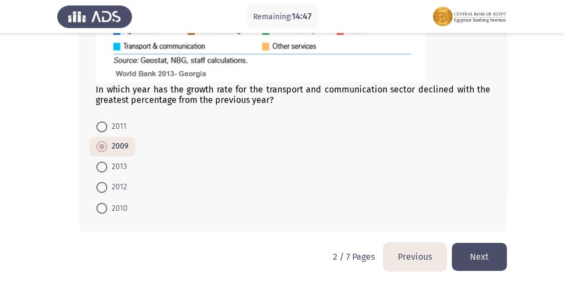
click at [480, 239] on div "In which year has the growth rate for the transport and communication sector de…" at bounding box center [282, 3] width 450 height 478
click at [480, 253] on button "Next" at bounding box center [479, 257] width 55 height 28
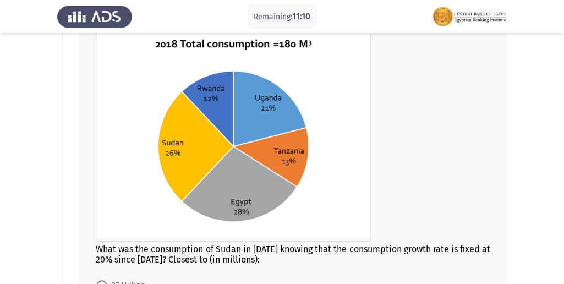
scroll to position [183, 0]
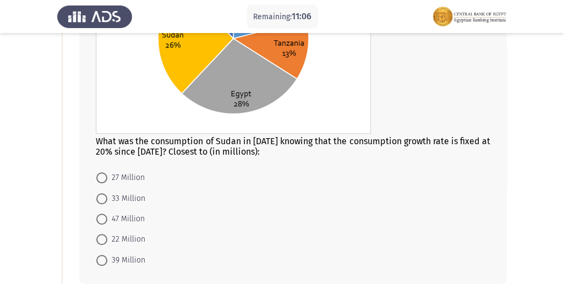
click at [126, 199] on span "33 Million" at bounding box center [126, 198] width 38 height 13
click at [107, 199] on input "33 Million" at bounding box center [101, 198] width 11 height 11
radio input "true"
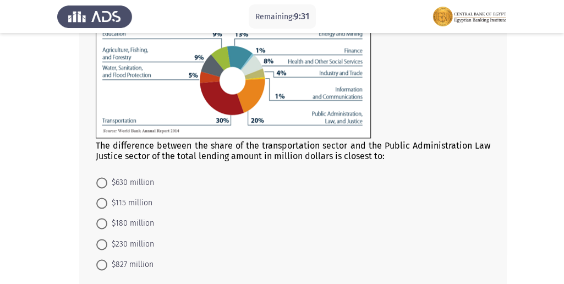
scroll to position [477, 0]
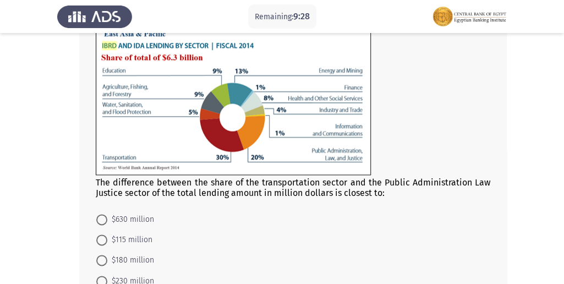
click at [122, 209] on mat-radio-button "$630 million" at bounding box center [125, 219] width 72 height 20
click at [129, 215] on span "$630 million" at bounding box center [130, 219] width 47 height 13
click at [107, 215] on input "$630 million" at bounding box center [101, 219] width 11 height 11
radio input "true"
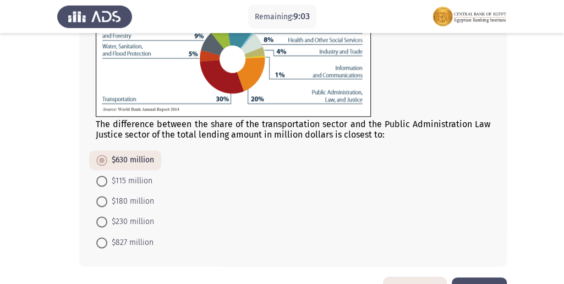
scroll to position [570, 0]
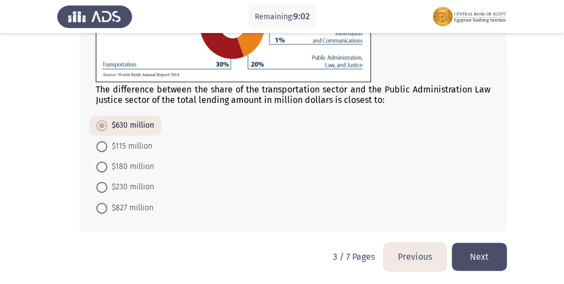
click at [465, 244] on button "Next" at bounding box center [479, 257] width 55 height 28
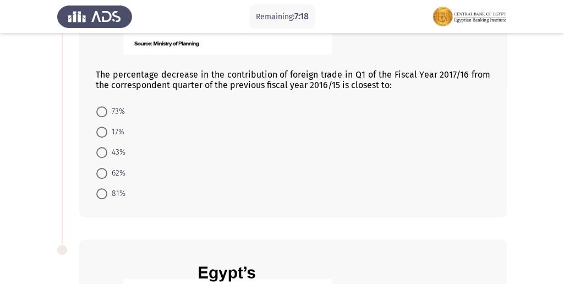
scroll to position [293, 0]
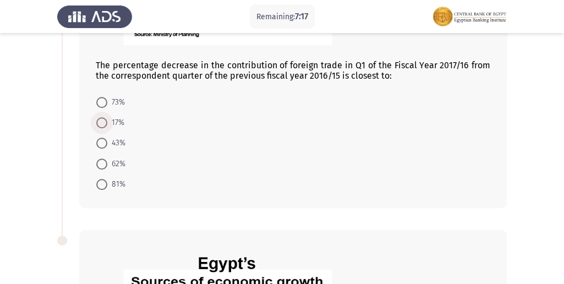
click at [105, 127] on span at bounding box center [101, 122] width 11 height 11
click at [105, 127] on input "17%" at bounding box center [101, 122] width 11 height 11
radio input "true"
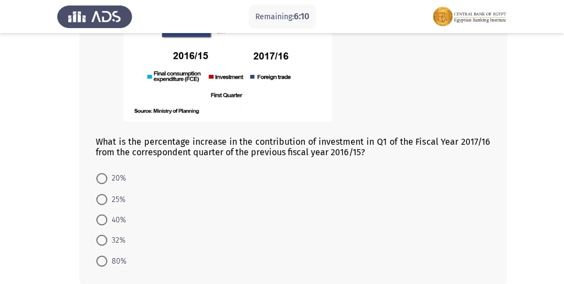
scroll to position [661, 0]
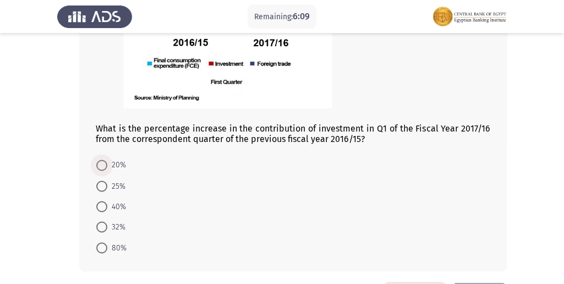
click at [120, 166] on span "20%" at bounding box center [116, 165] width 19 height 13
click at [107, 166] on input "20%" at bounding box center [101, 165] width 11 height 11
radio input "true"
click at [120, 246] on span "80%" at bounding box center [116, 246] width 19 height 13
click at [107, 246] on input "80%" at bounding box center [101, 246] width 11 height 11
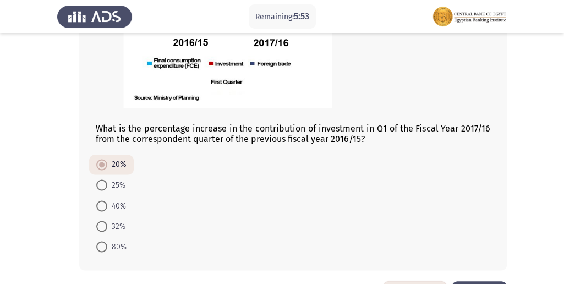
radio input "true"
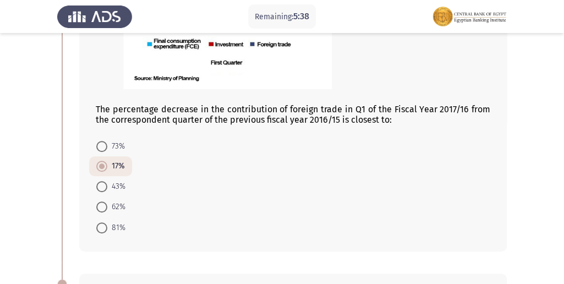
scroll to position [257, 0]
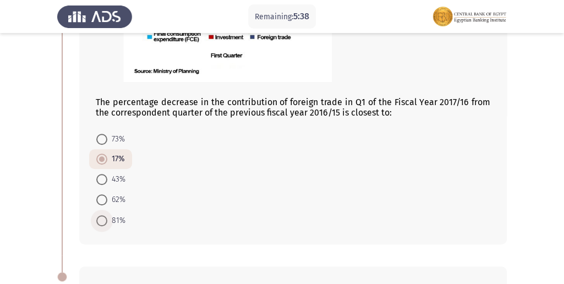
click at [113, 221] on span "81%" at bounding box center [116, 220] width 18 height 13
click at [107, 221] on input "81%" at bounding box center [101, 220] width 11 height 11
radio input "true"
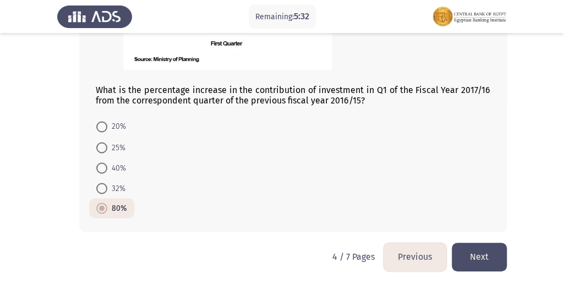
scroll to position [700, 0]
click at [476, 259] on button "Next" at bounding box center [479, 256] width 55 height 28
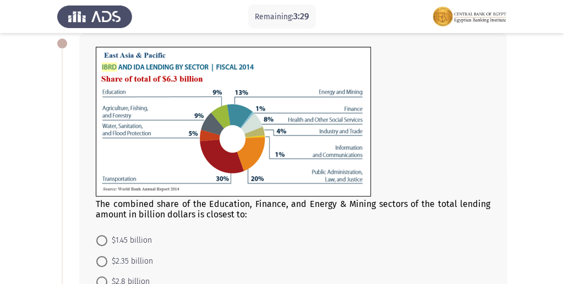
scroll to position [146, 0]
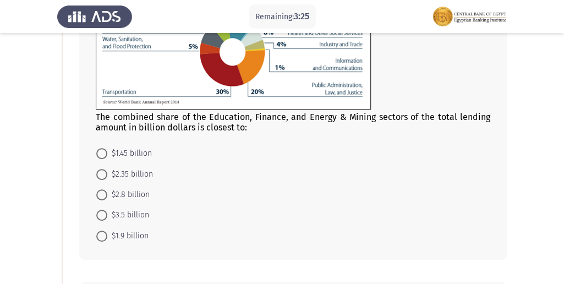
click at [112, 198] on span "$2.8 billion" at bounding box center [128, 194] width 42 height 13
click at [107, 198] on input "$2.8 billion" at bounding box center [101, 194] width 11 height 11
radio input "true"
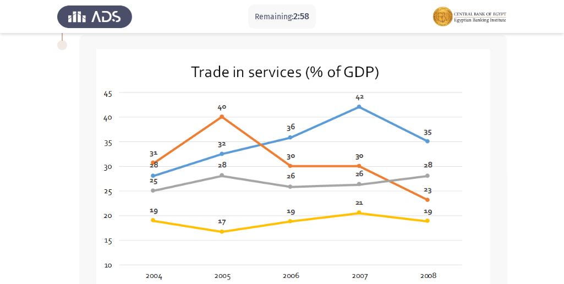
scroll to position [392, 0]
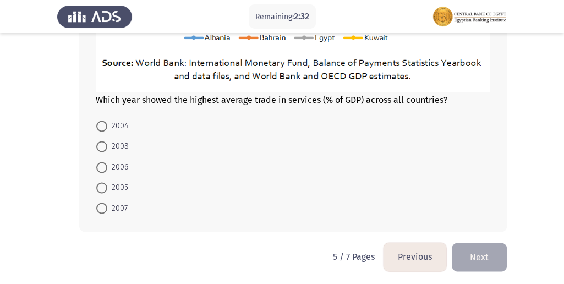
click at [121, 202] on span "2007" at bounding box center [117, 208] width 20 height 13
click at [107, 203] on input "2007" at bounding box center [101, 208] width 11 height 11
radio input "true"
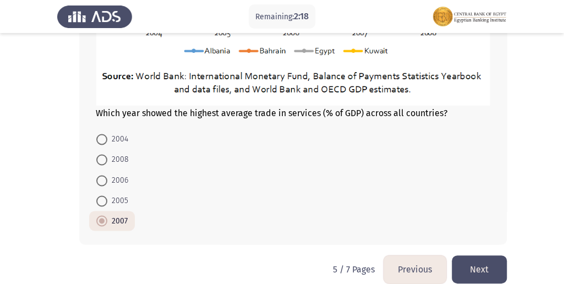
scroll to position [649, 0]
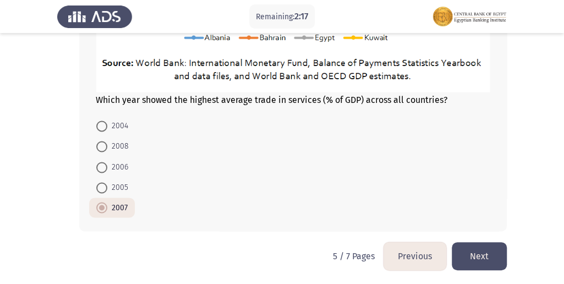
click at [470, 244] on button "Next" at bounding box center [479, 256] width 55 height 28
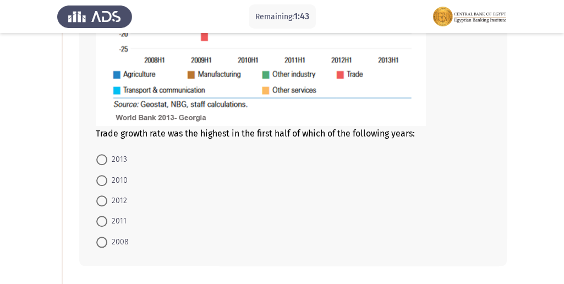
scroll to position [293, 0]
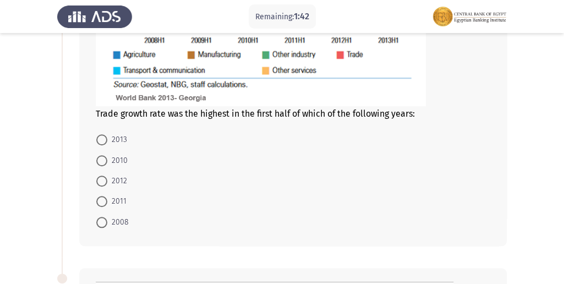
click at [123, 219] on span "2008" at bounding box center [117, 222] width 21 height 13
click at [107, 219] on input "2008" at bounding box center [101, 222] width 11 height 11
radio input "true"
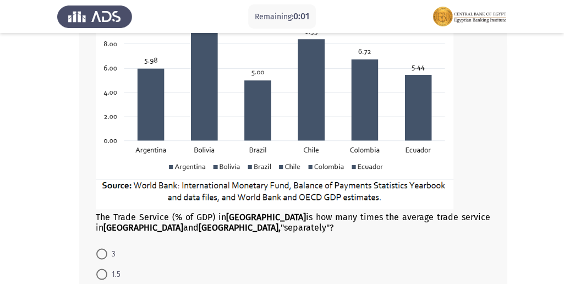
scroll to position [784, 0]
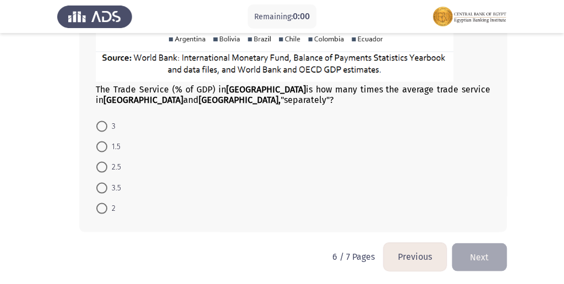
click at [116, 183] on span "3.5" at bounding box center [114, 187] width 14 height 13
click at [107, 183] on input "3.5" at bounding box center [101, 187] width 11 height 11
radio input "true"
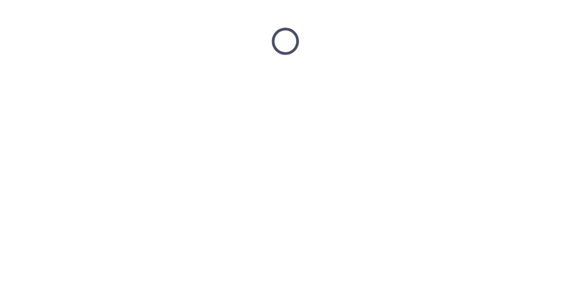
scroll to position [0, 0]
